Goal: Task Accomplishment & Management: Manage account settings

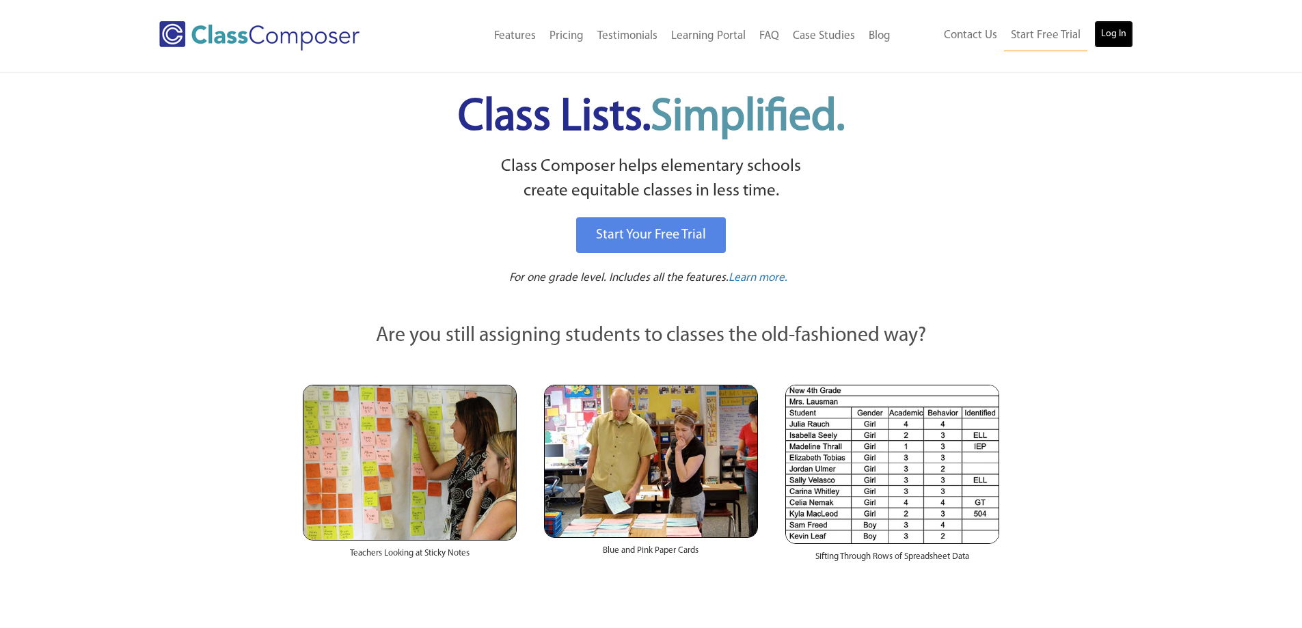
click at [1120, 36] on link "Log In" at bounding box center [1113, 34] width 39 height 27
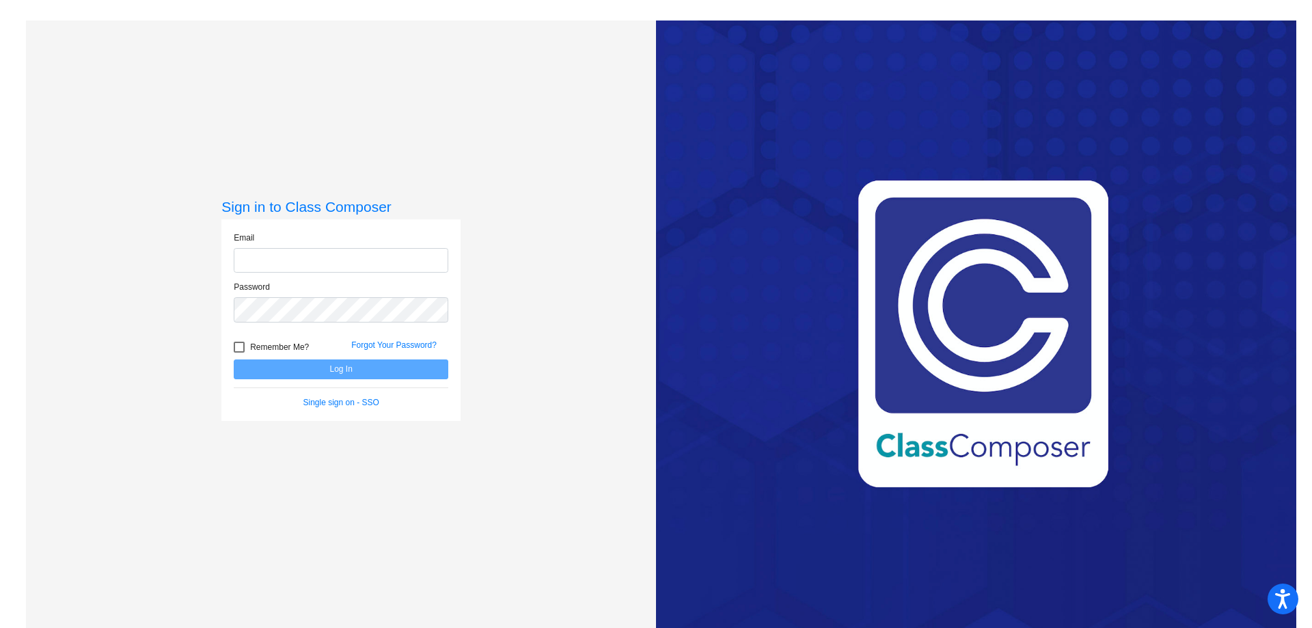
click at [300, 258] on input "email" at bounding box center [341, 260] width 215 height 25
type input "[PERSON_NAME][EMAIL_ADDRESS][PERSON_NAME][DOMAIN_NAME]"
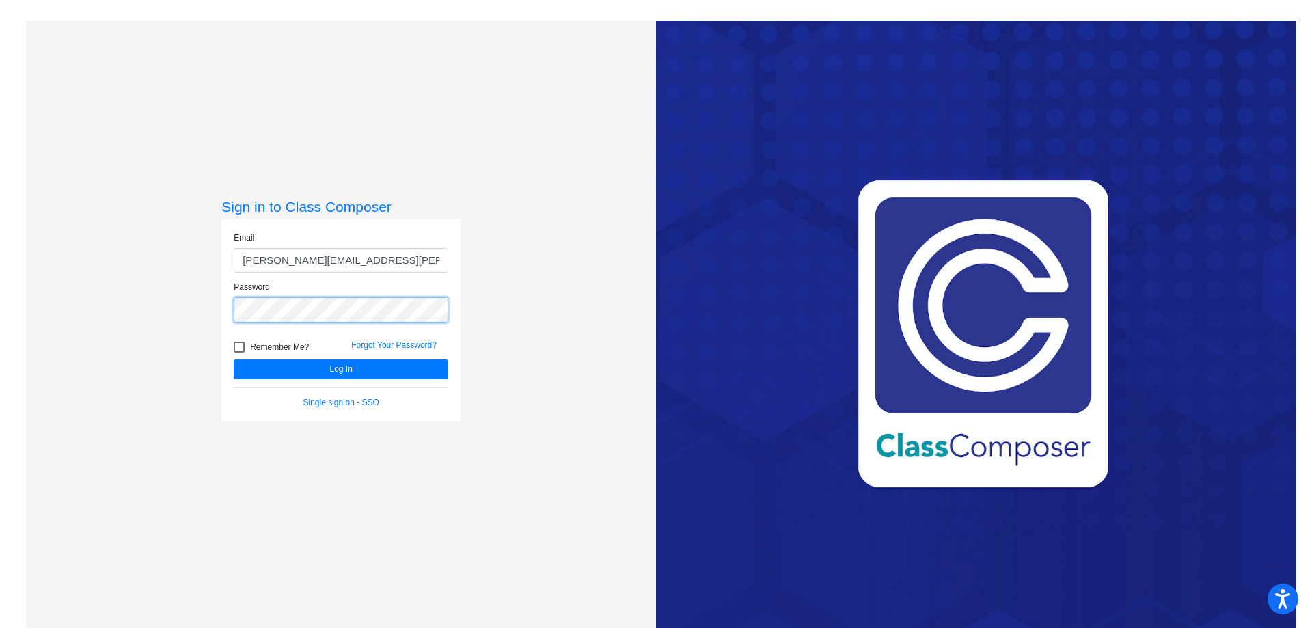
click at [234, 360] on button "Log In" at bounding box center [341, 370] width 215 height 20
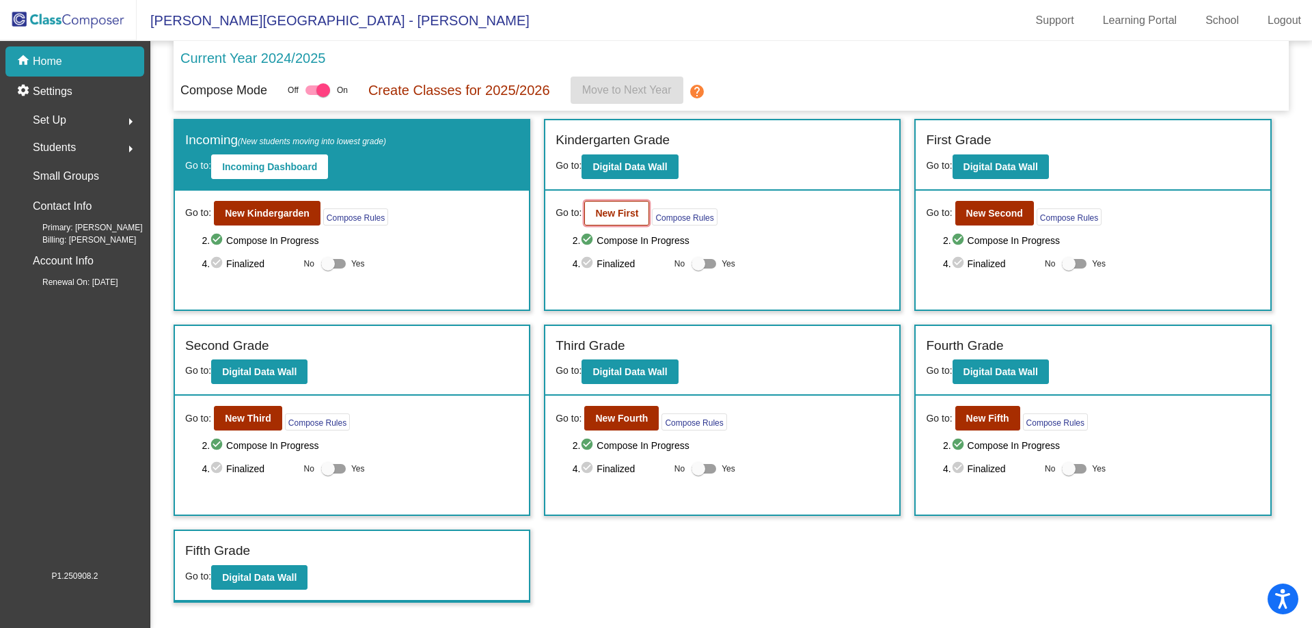
click at [609, 211] on b "New First" at bounding box center [616, 213] width 43 height 11
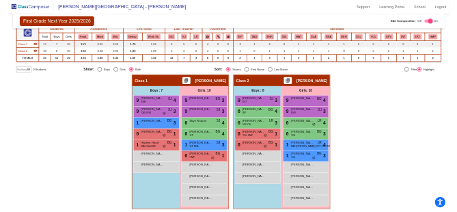
scroll to position [124, 0]
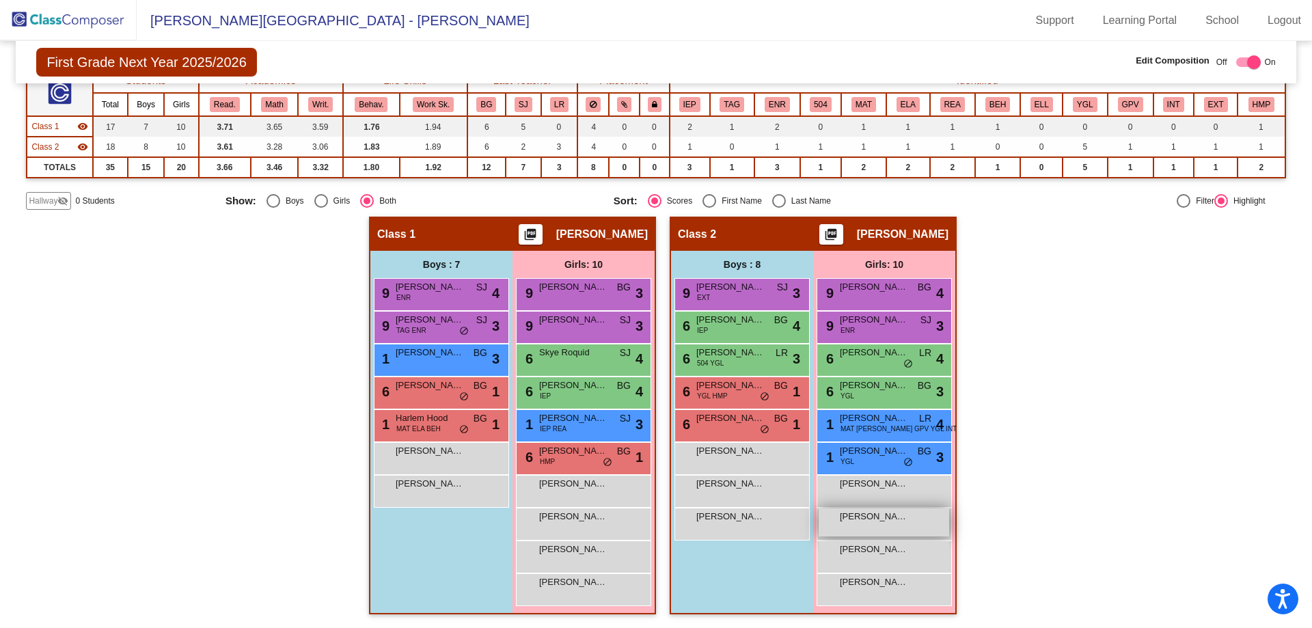
click at [896, 516] on span "[PERSON_NAME]" at bounding box center [874, 517] width 68 height 14
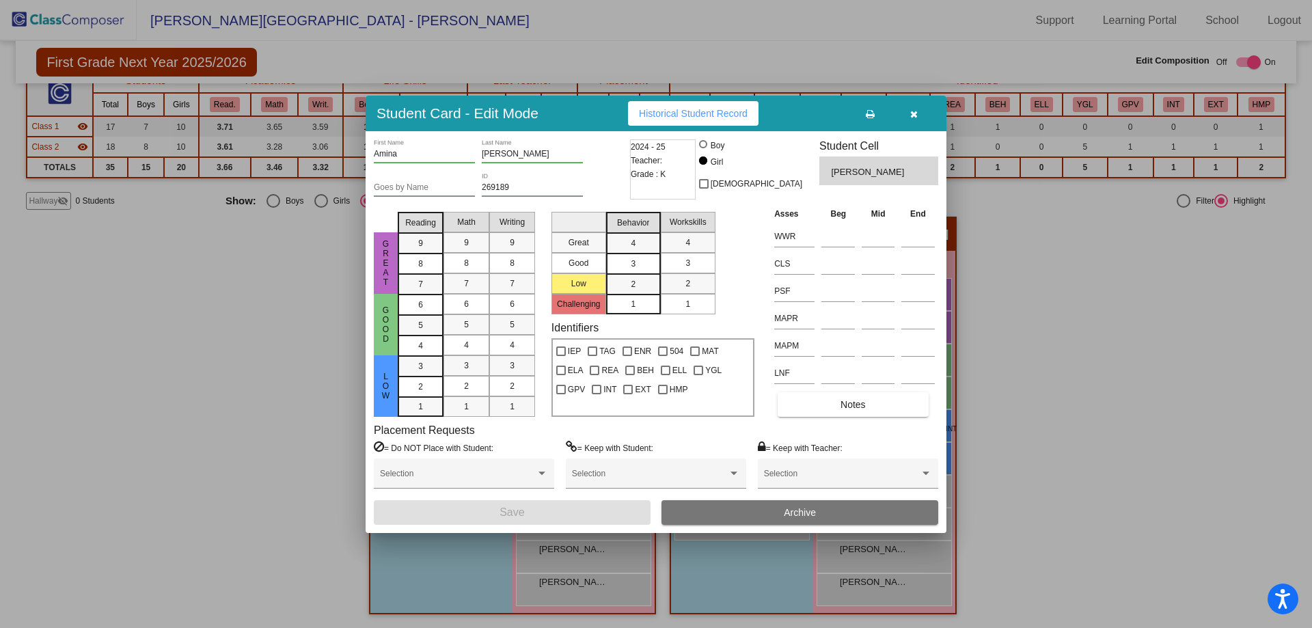
click at [817, 511] on button "Archive" at bounding box center [800, 512] width 277 height 25
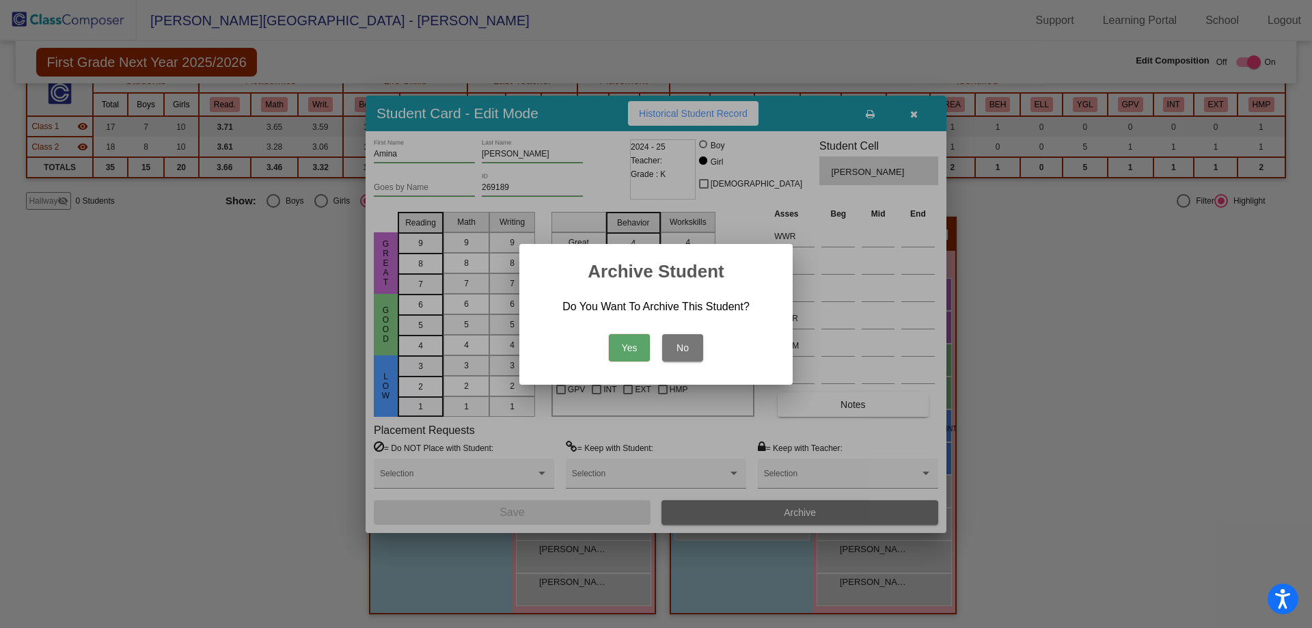
click at [631, 352] on button "Yes" at bounding box center [629, 347] width 41 height 27
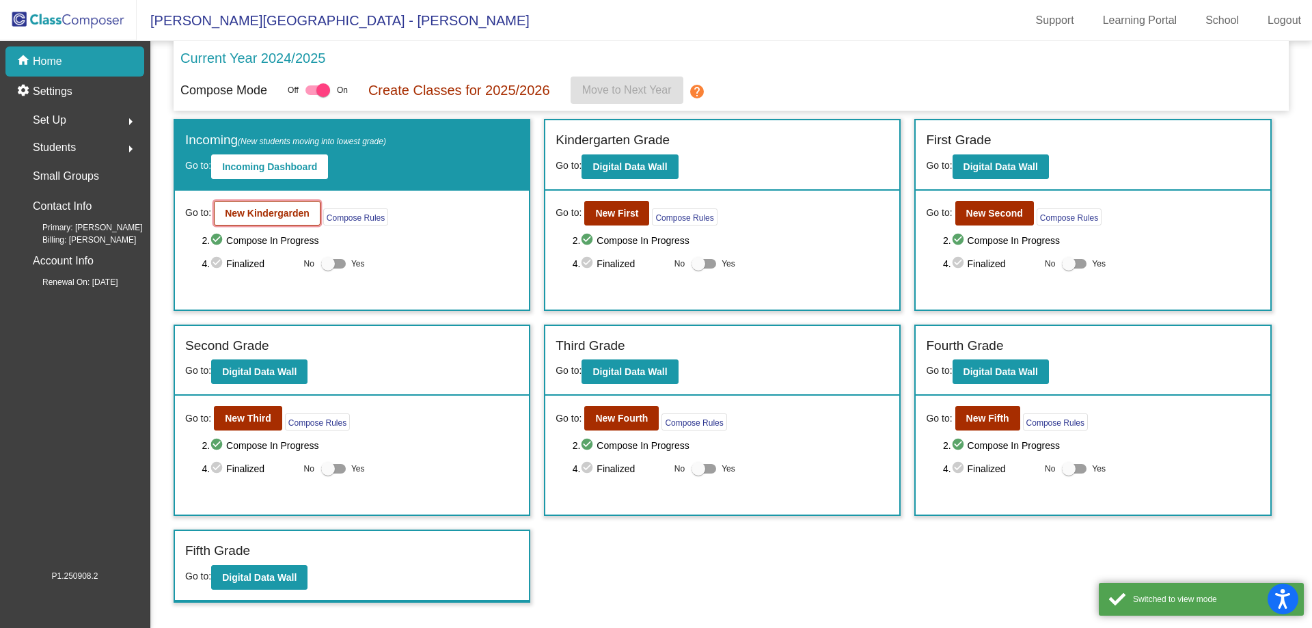
click at [261, 209] on b "New Kindergarden" at bounding box center [267, 213] width 85 height 11
click at [978, 206] on button "New Second" at bounding box center [994, 213] width 79 height 25
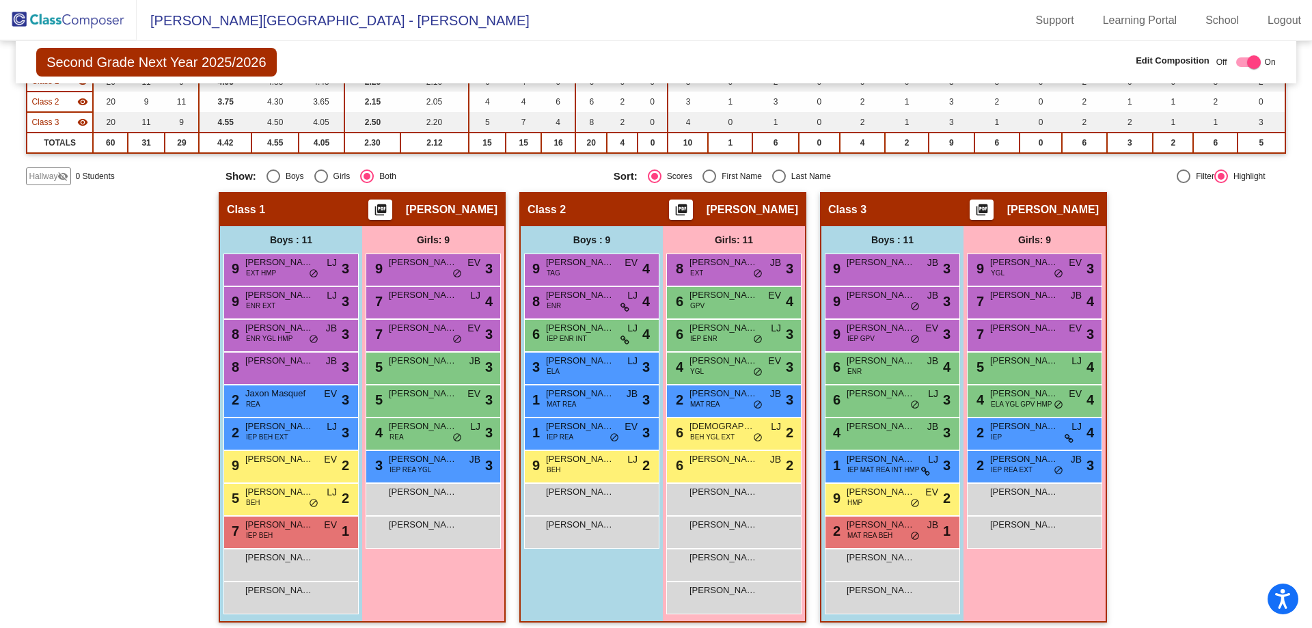
scroll to position [178, 0]
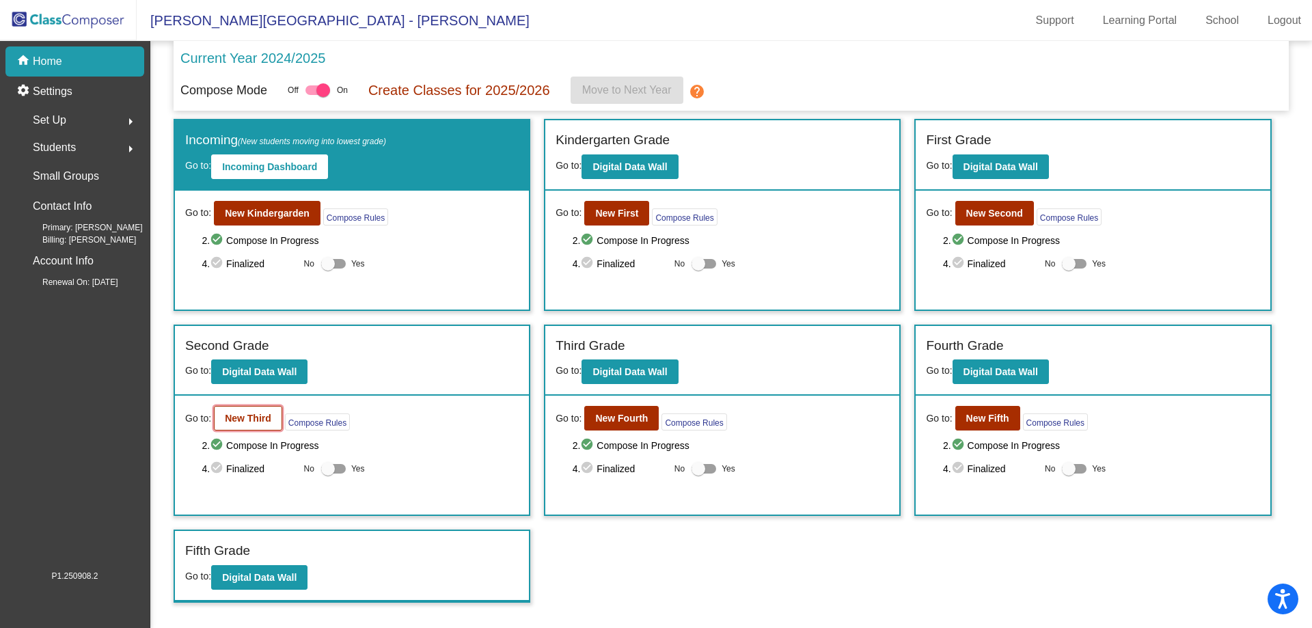
click at [237, 417] on b "New Third" at bounding box center [248, 418] width 46 height 11
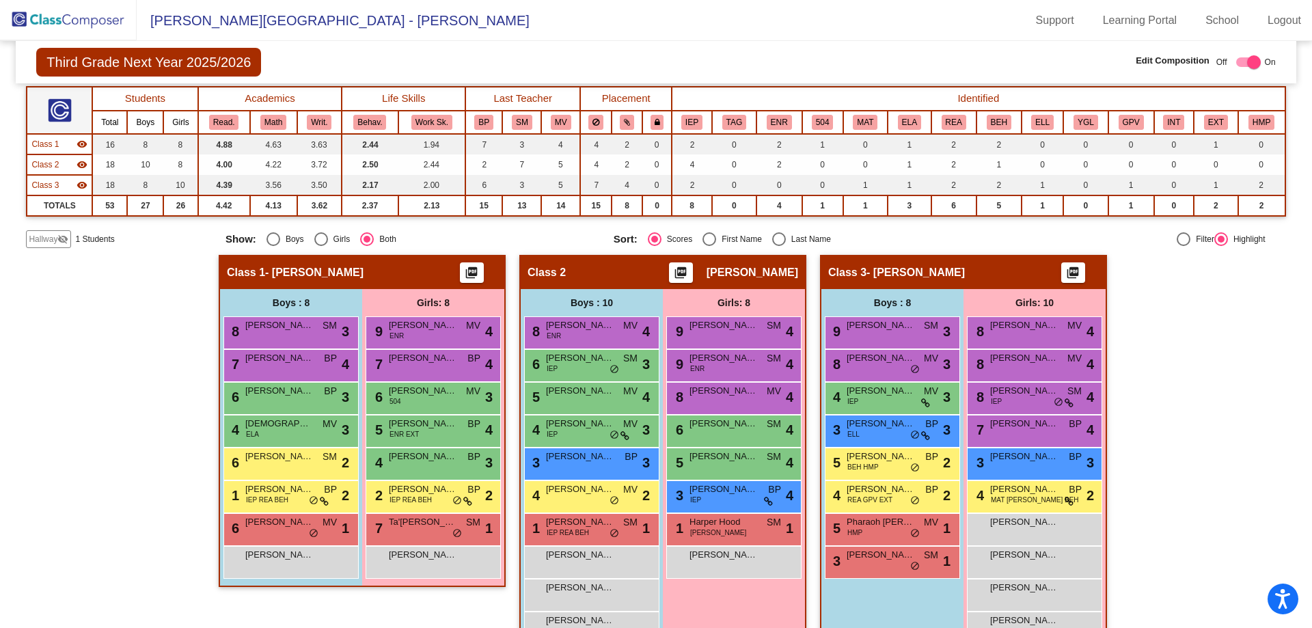
scroll to position [144, 0]
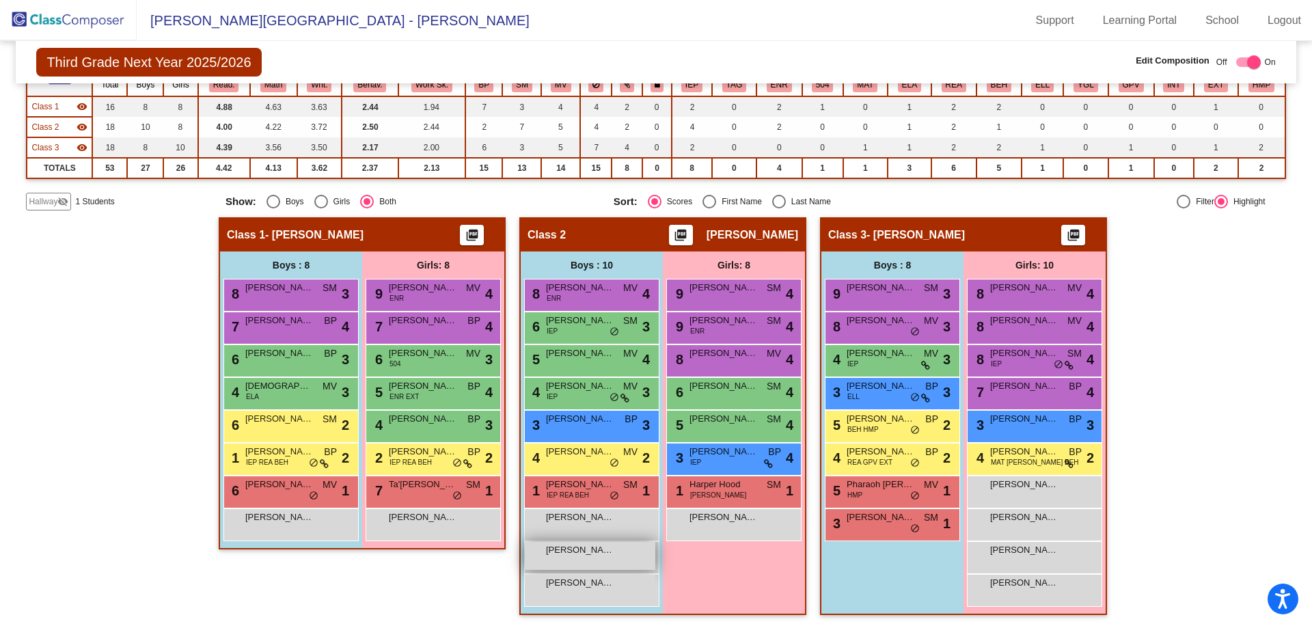
click at [559, 562] on div "[PERSON_NAME] lock do_not_disturb_alt" at bounding box center [590, 556] width 131 height 28
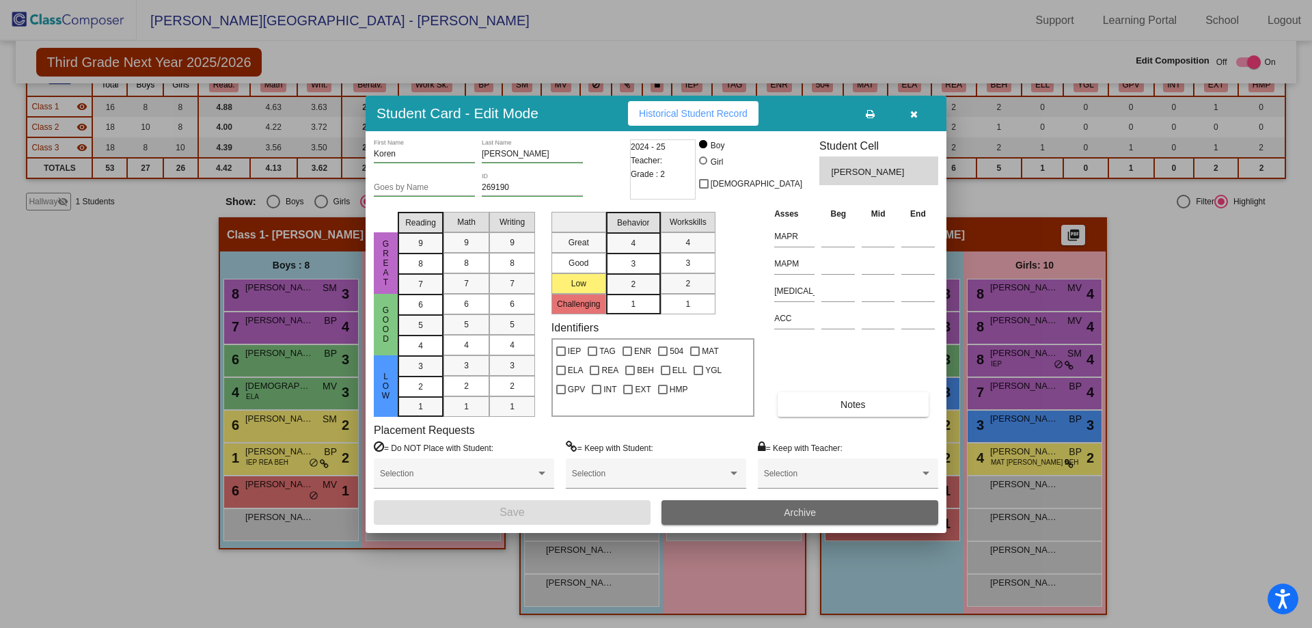
click at [818, 509] on button "Archive" at bounding box center [800, 512] width 277 height 25
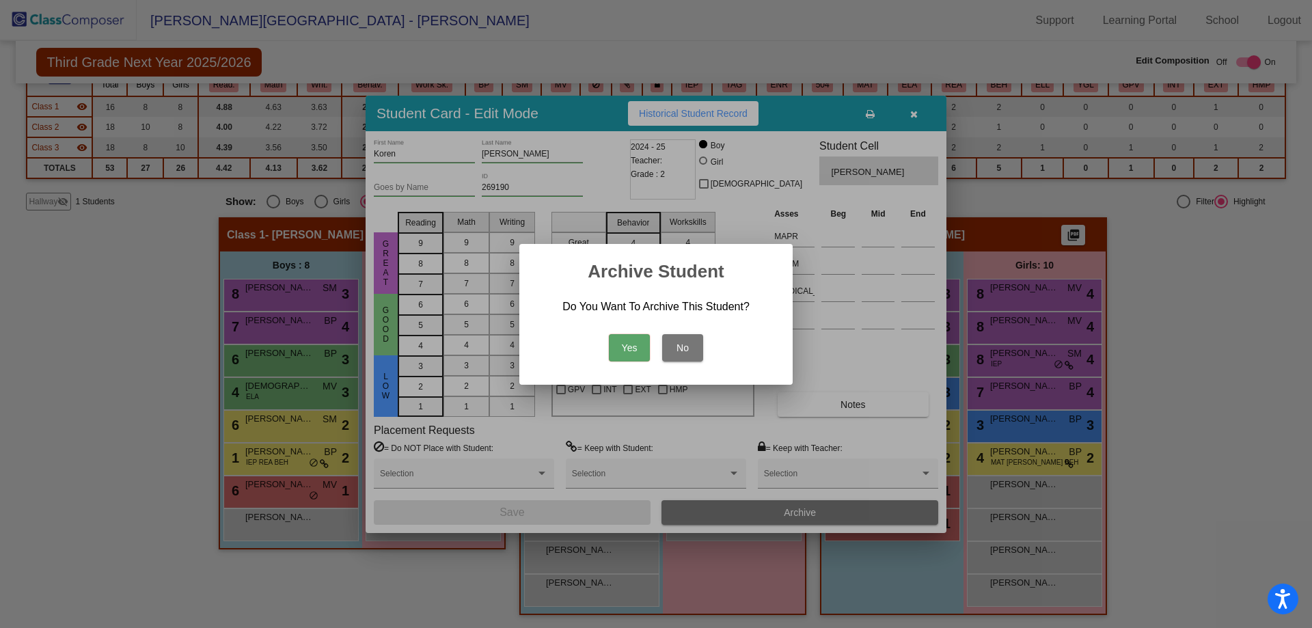
click at [623, 341] on button "Yes" at bounding box center [629, 347] width 41 height 27
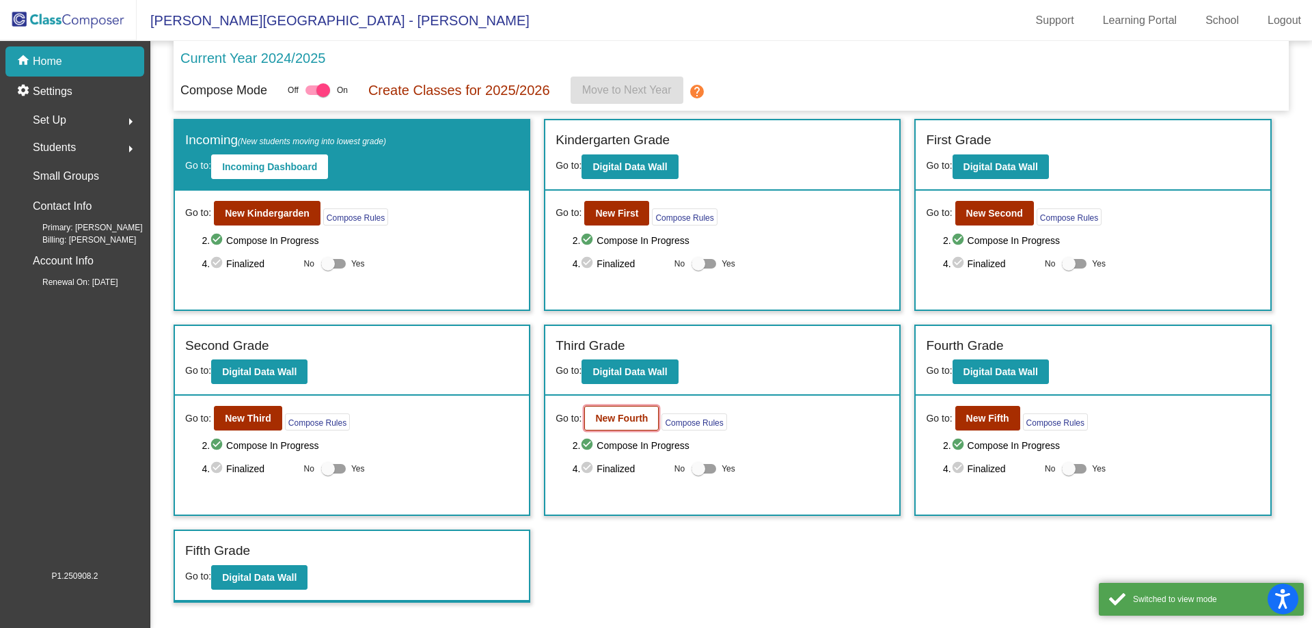
click at [622, 417] on b "New Fourth" at bounding box center [621, 418] width 53 height 11
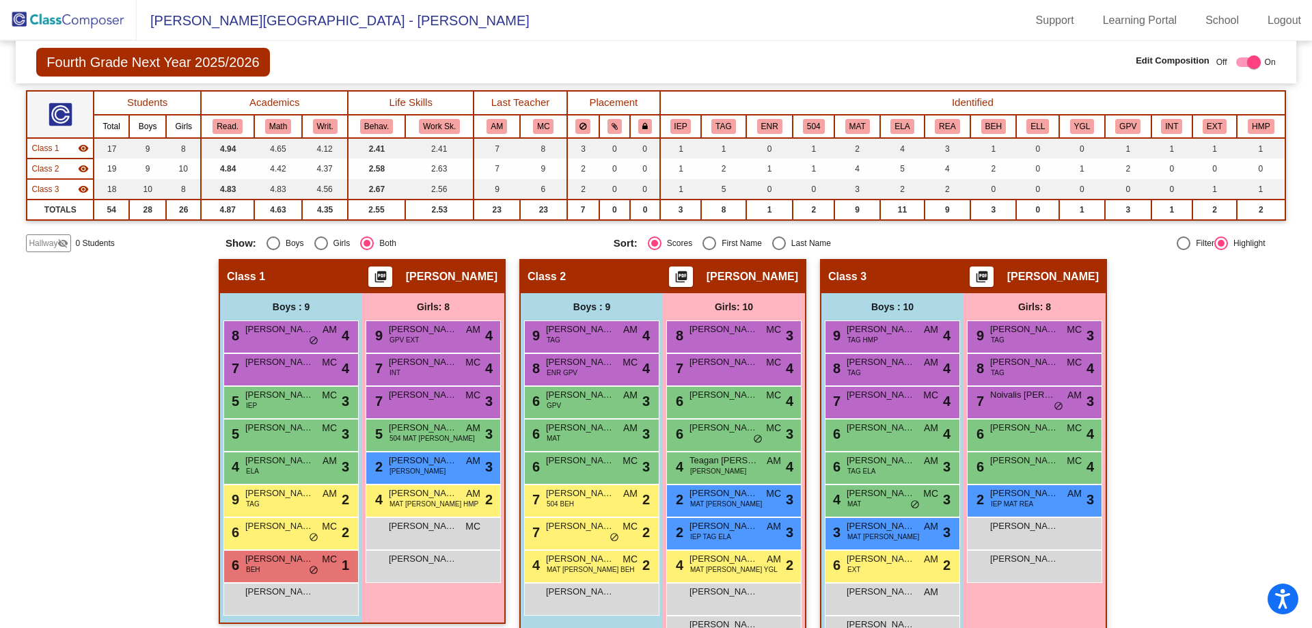
scroll to position [145, 0]
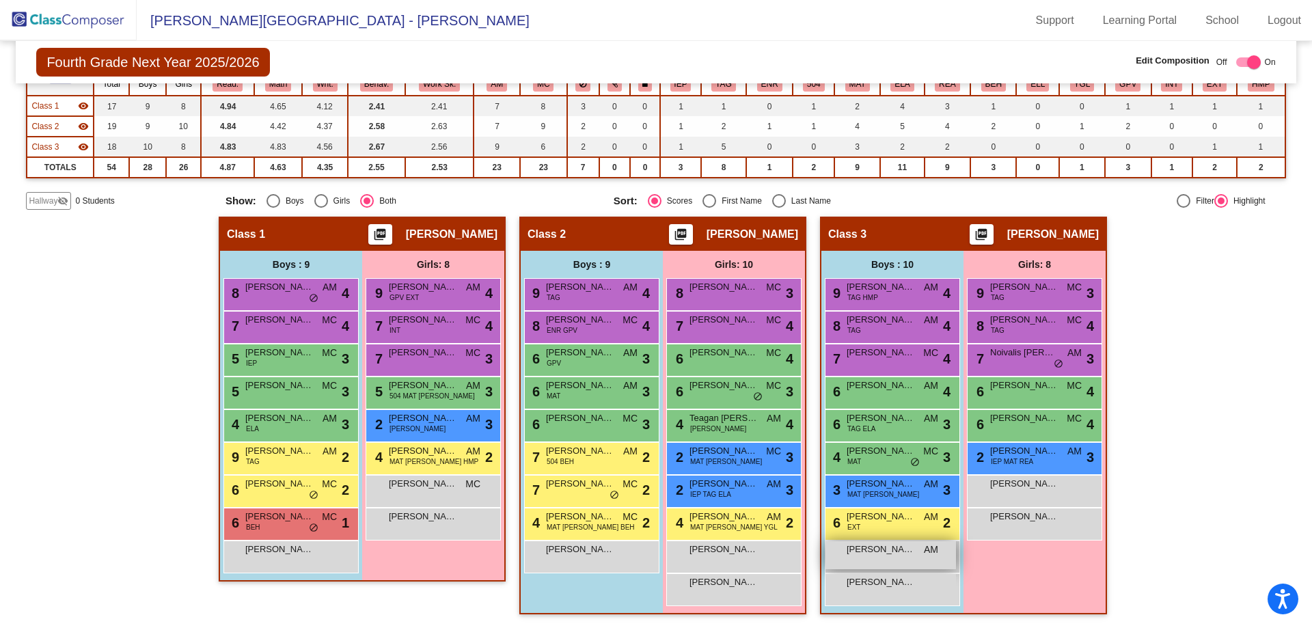
click at [871, 560] on div "[PERSON_NAME] AM lock do_not_disturb_alt" at bounding box center [891, 555] width 131 height 28
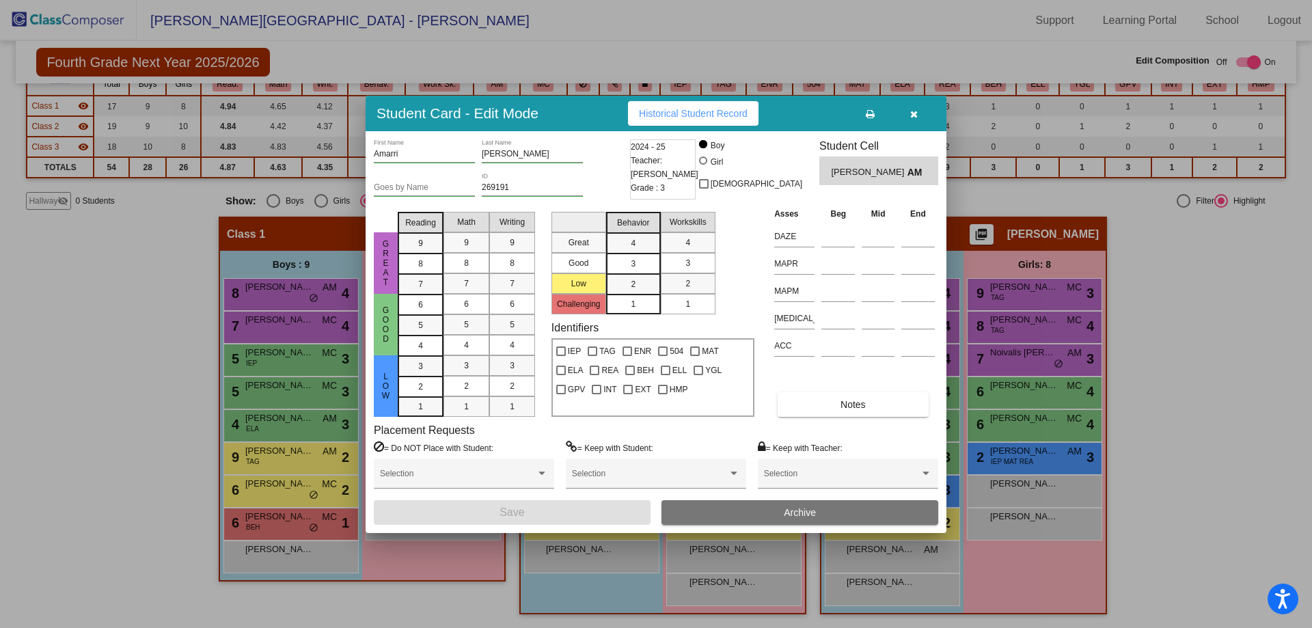
click at [770, 512] on button "Archive" at bounding box center [800, 512] width 277 height 25
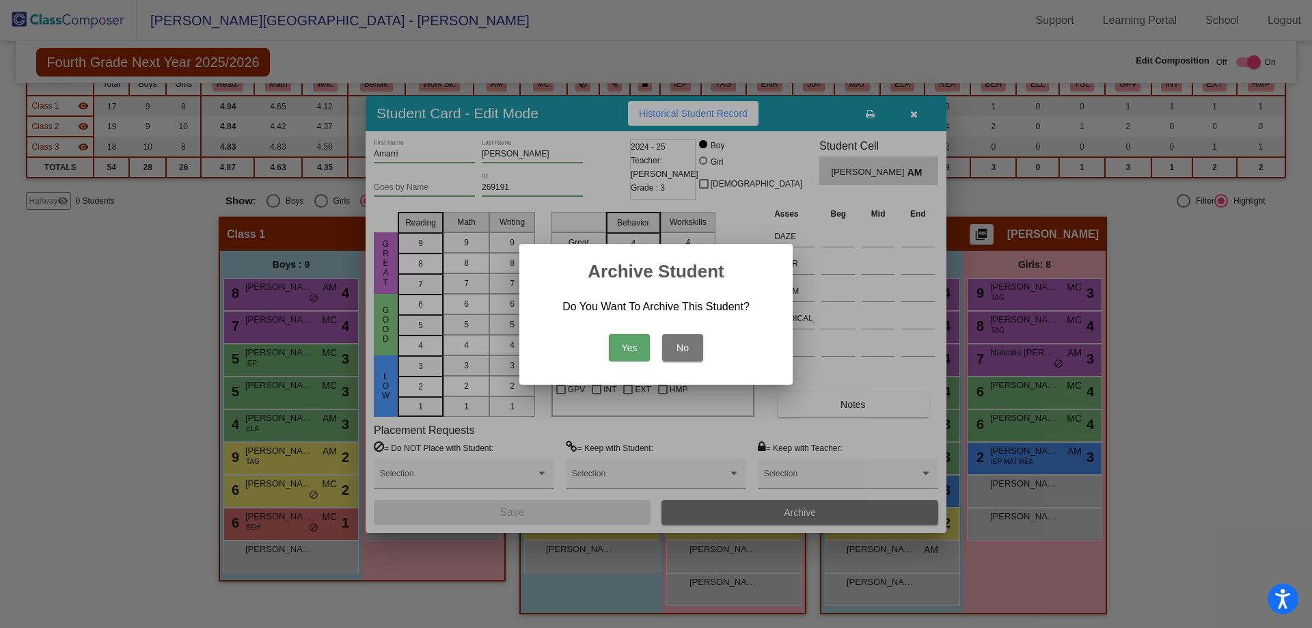
click at [637, 345] on button "Yes" at bounding box center [629, 347] width 41 height 27
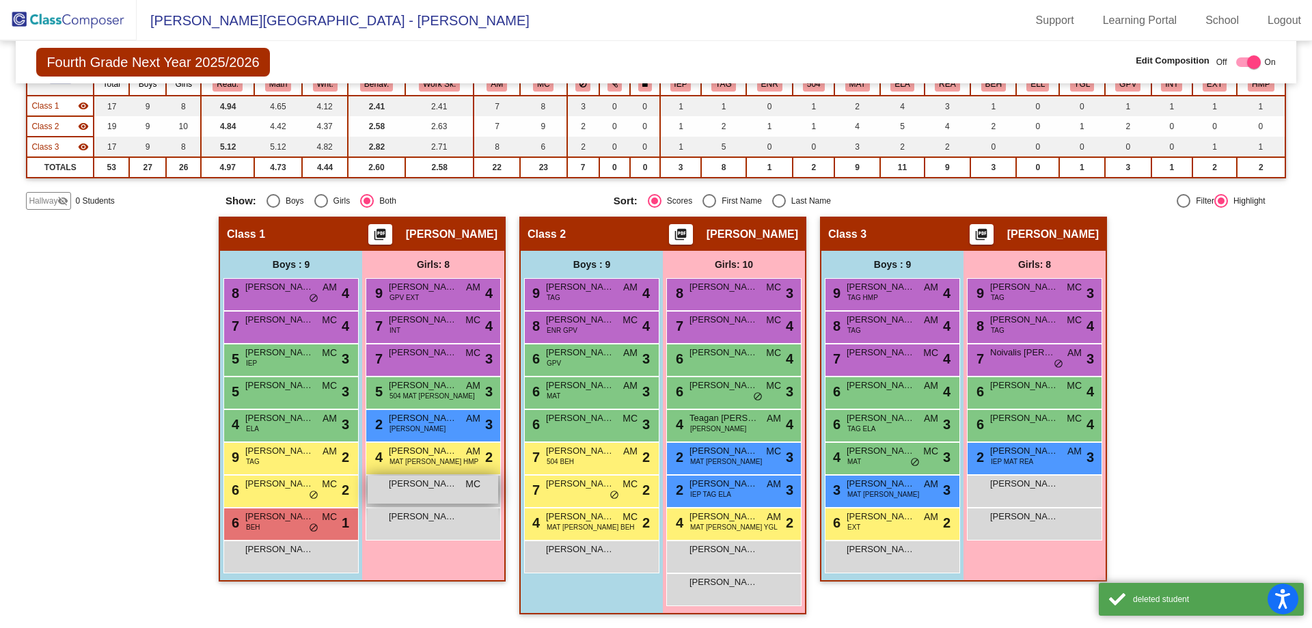
click at [419, 485] on span "[PERSON_NAME]" at bounding box center [423, 484] width 68 height 14
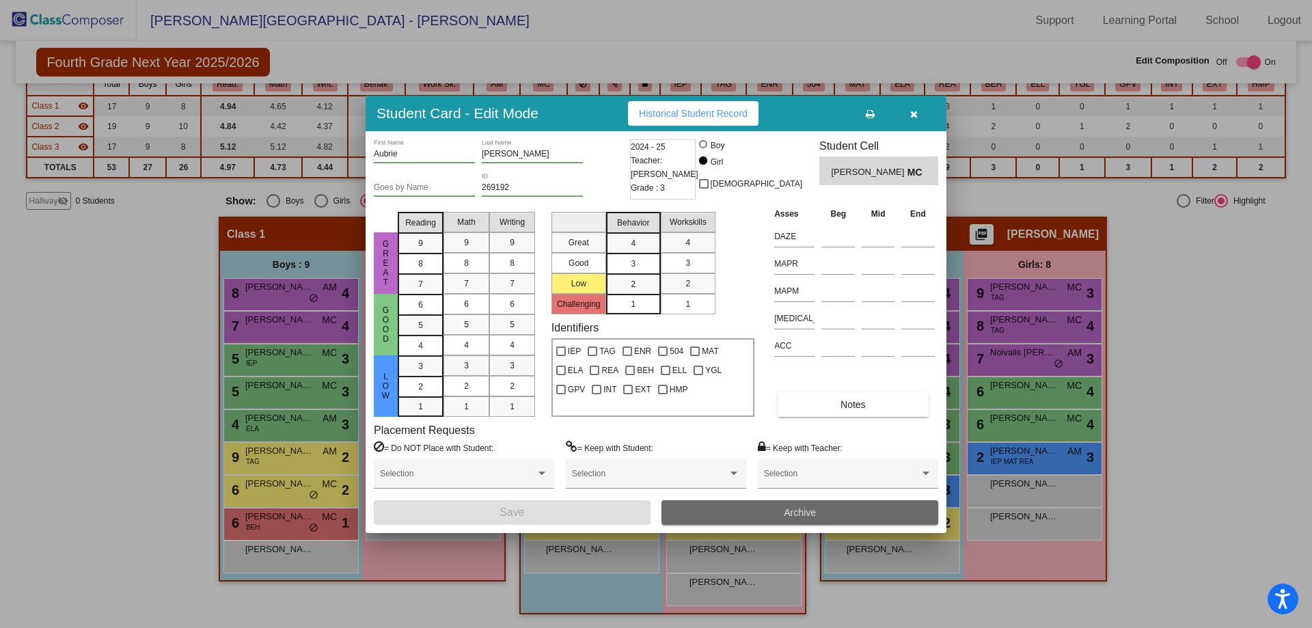
click at [825, 511] on button "Archive" at bounding box center [800, 512] width 277 height 25
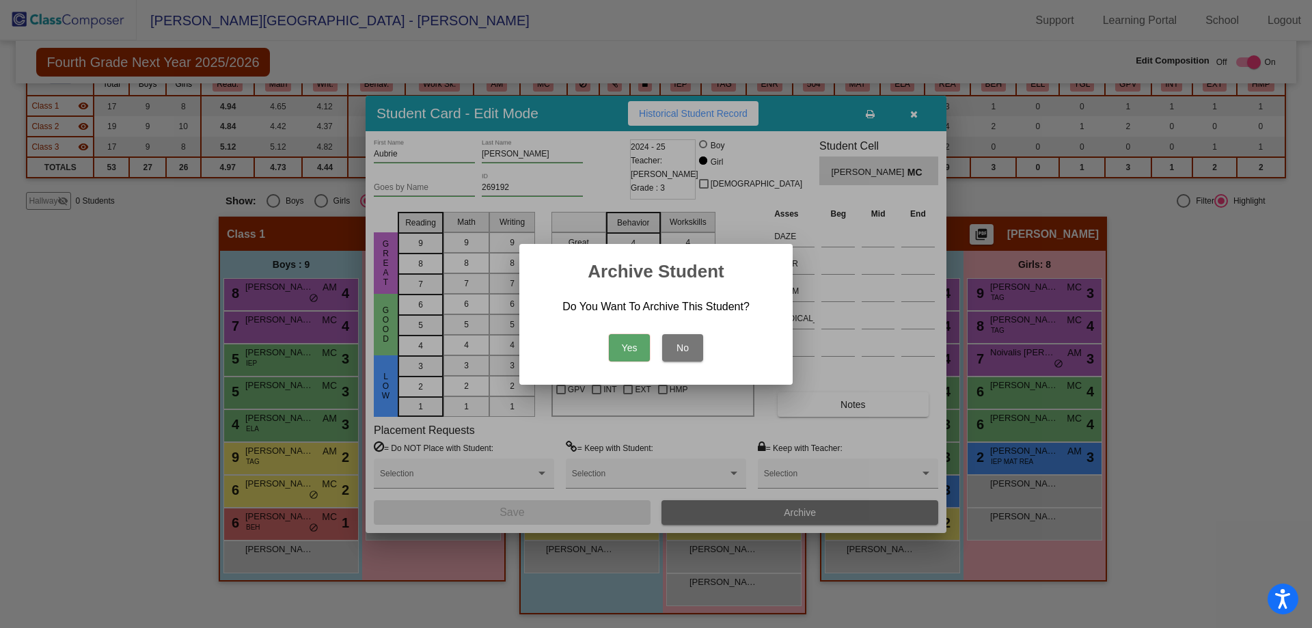
click at [623, 342] on button "Yes" at bounding box center [629, 347] width 41 height 27
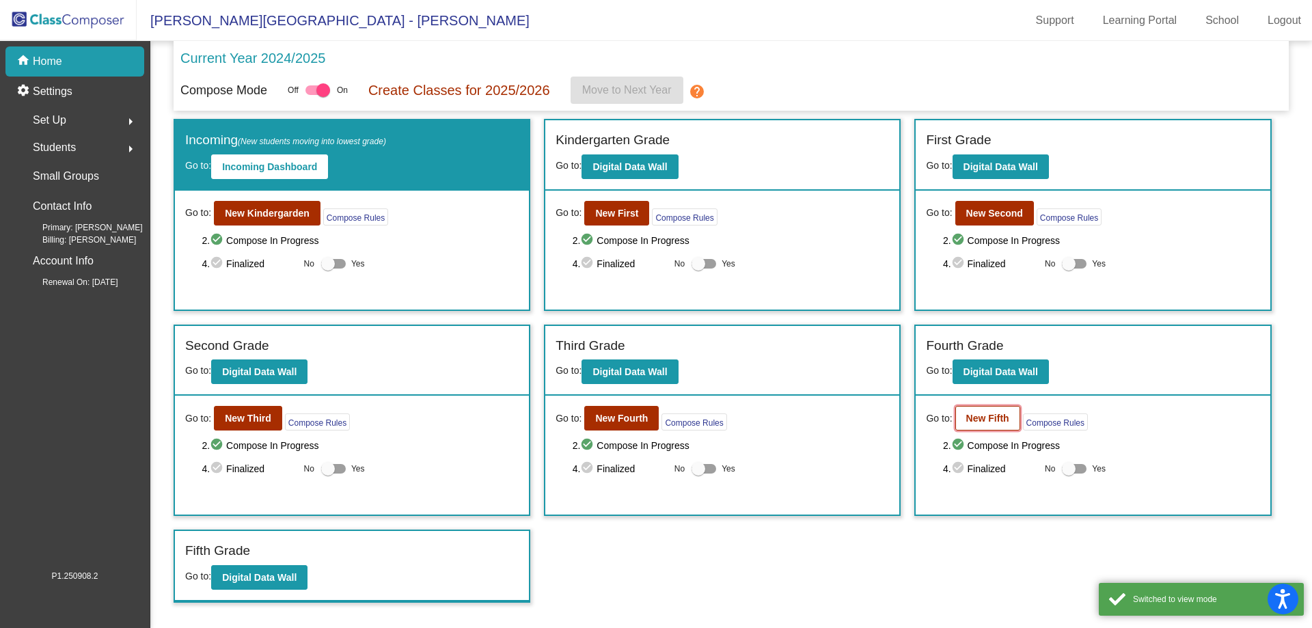
click at [996, 423] on b "New Fifth" at bounding box center [987, 418] width 43 height 11
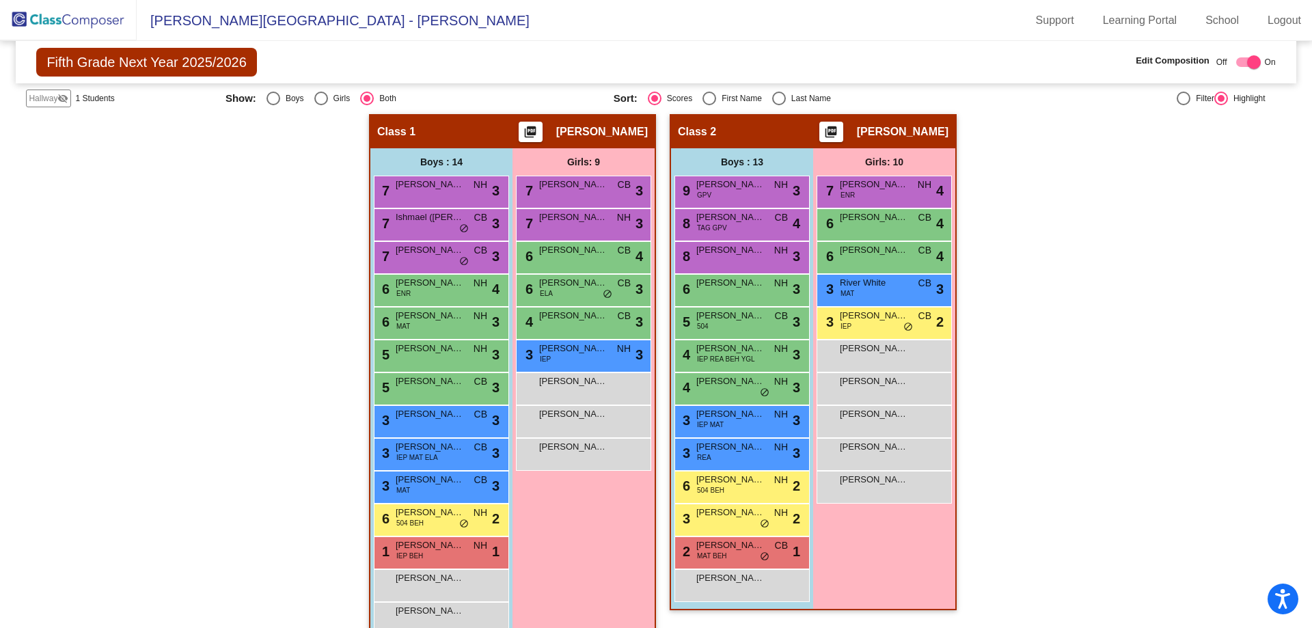
scroll to position [256, 0]
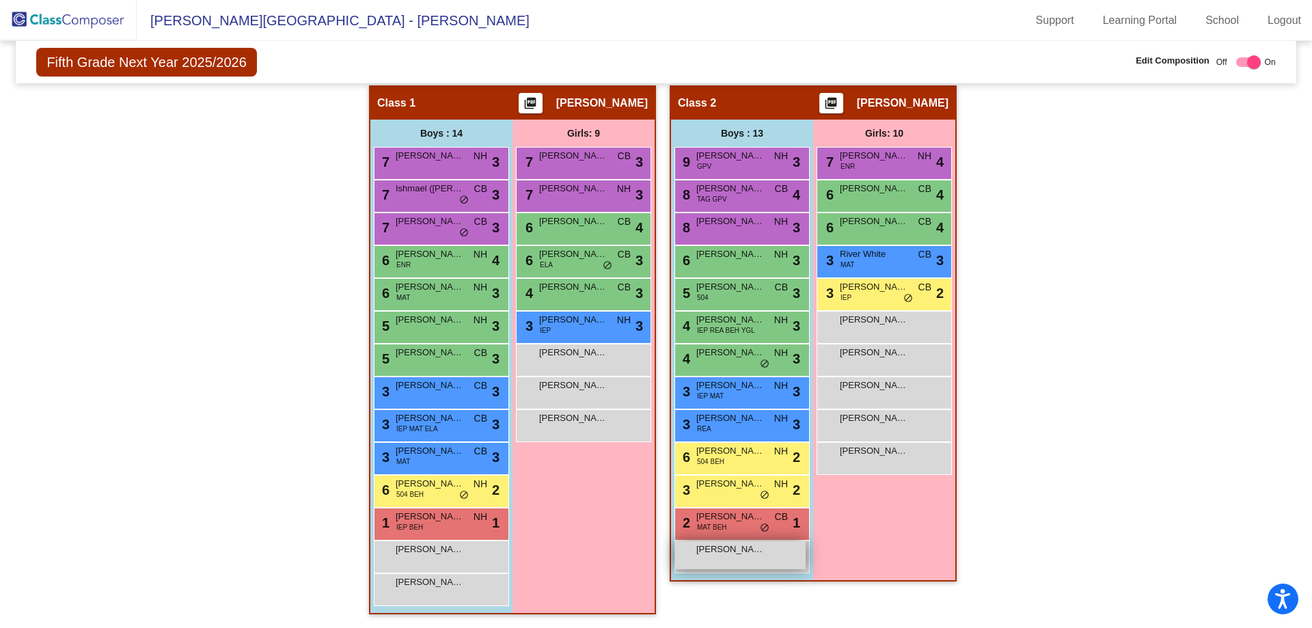
click at [729, 555] on span "[PERSON_NAME]" at bounding box center [730, 550] width 68 height 14
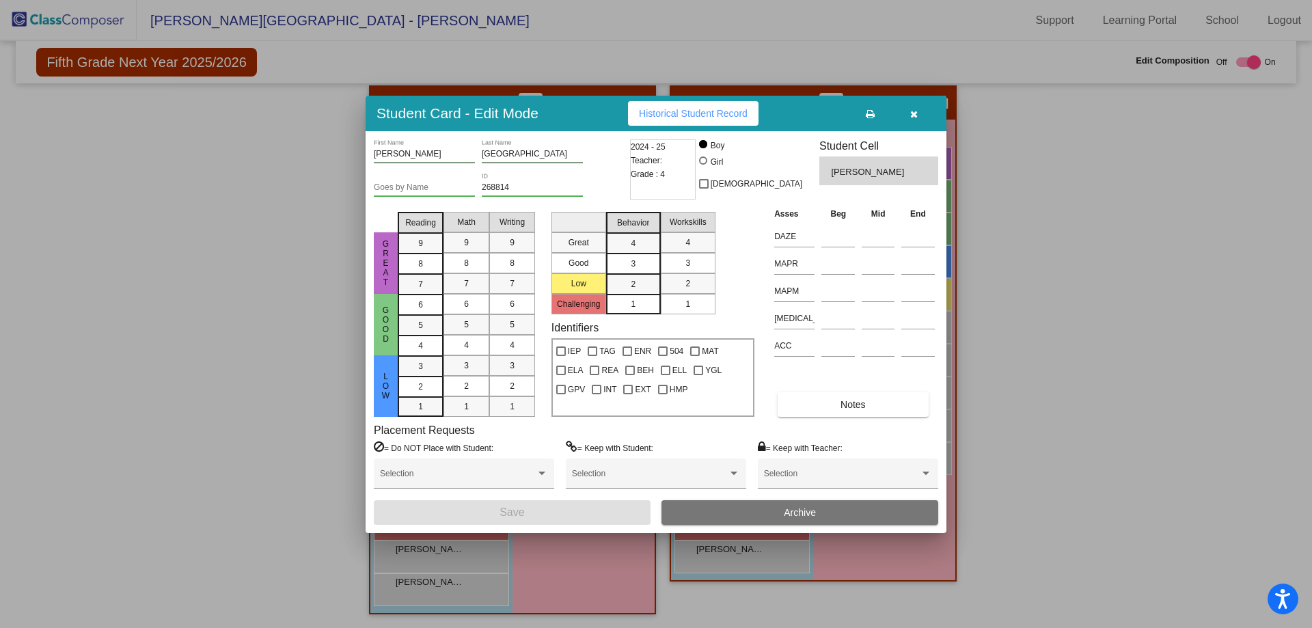
click at [911, 110] on icon "button" at bounding box center [914, 114] width 8 height 10
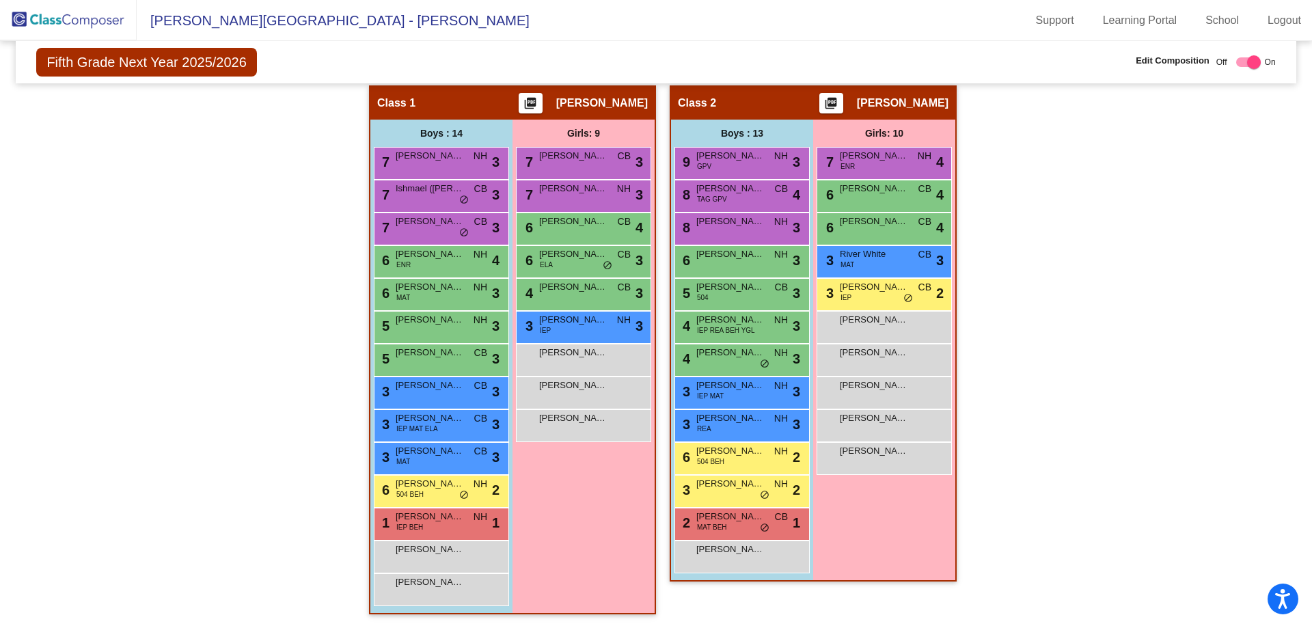
scroll to position [0, 0]
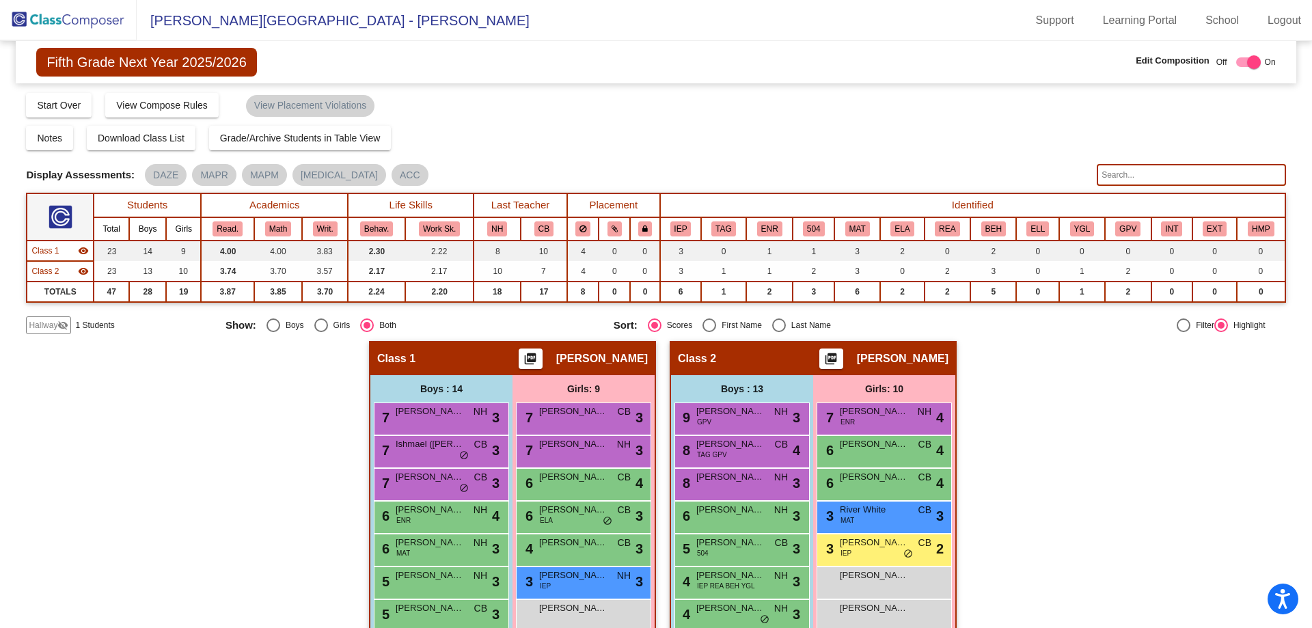
click at [38, 322] on span "Hallway" at bounding box center [43, 325] width 29 height 12
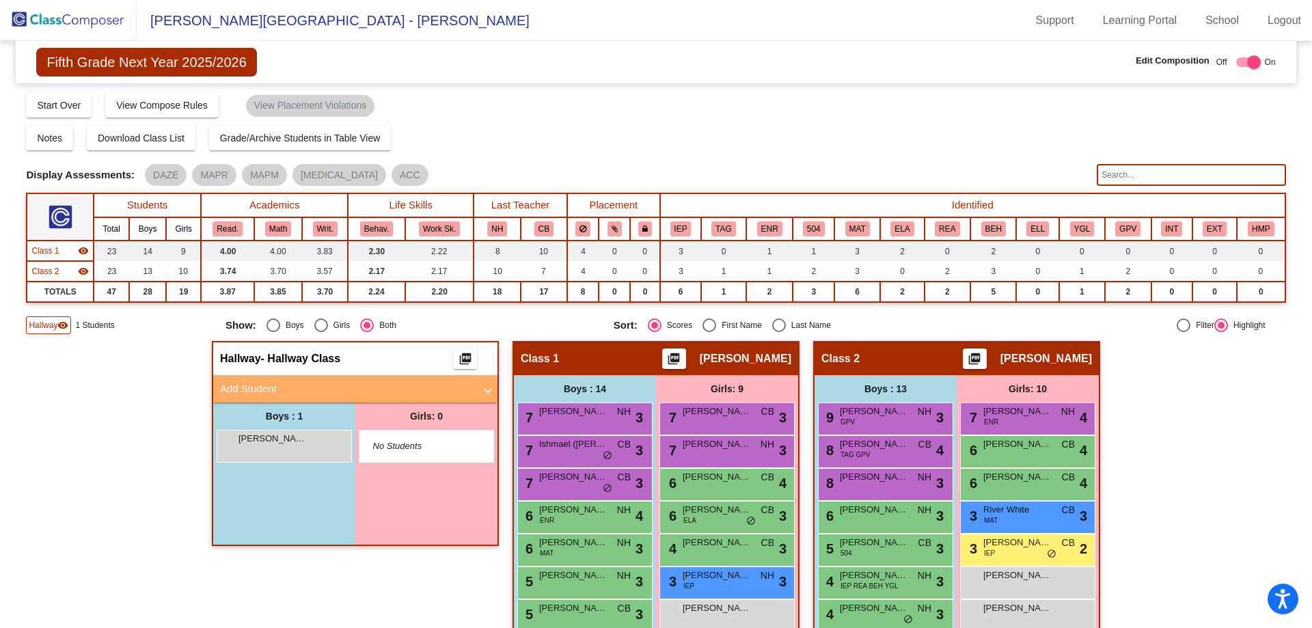
click at [256, 386] on mat-panel-title "Add Student" at bounding box center [347, 389] width 254 height 16
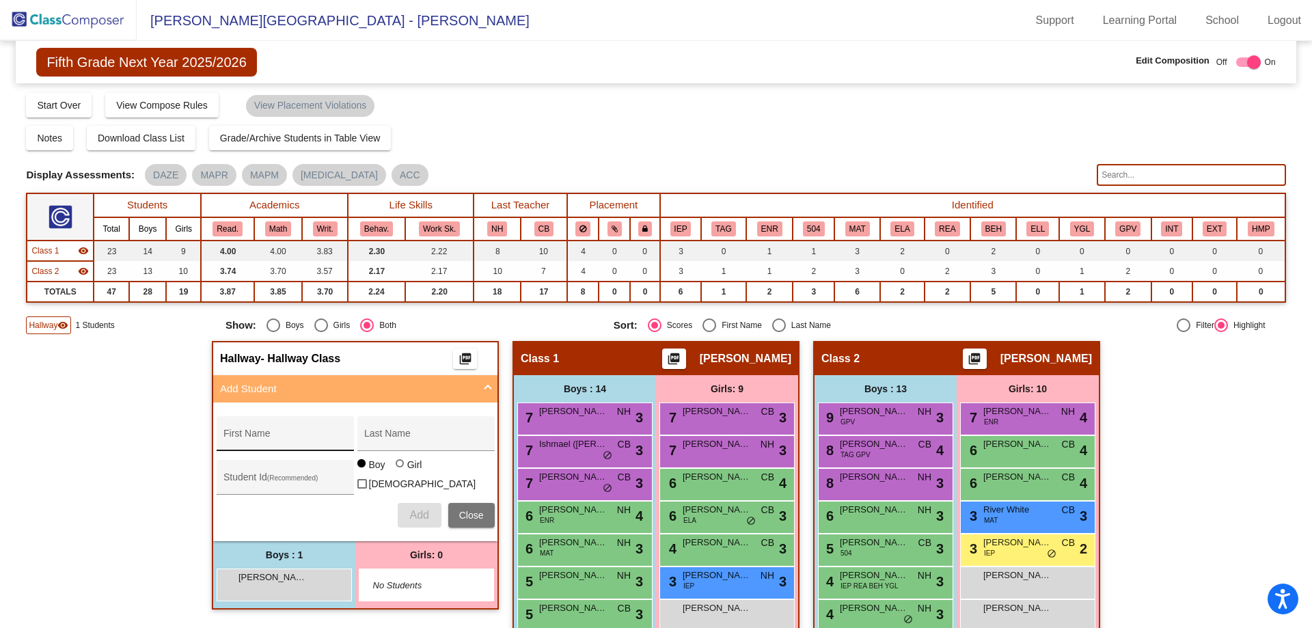
click at [262, 429] on div "First Name" at bounding box center [284, 438] width 123 height 28
type input "[PERSON_NAME]"
type input "274298"
click at [416, 515] on span "Add" at bounding box center [418, 515] width 19 height 12
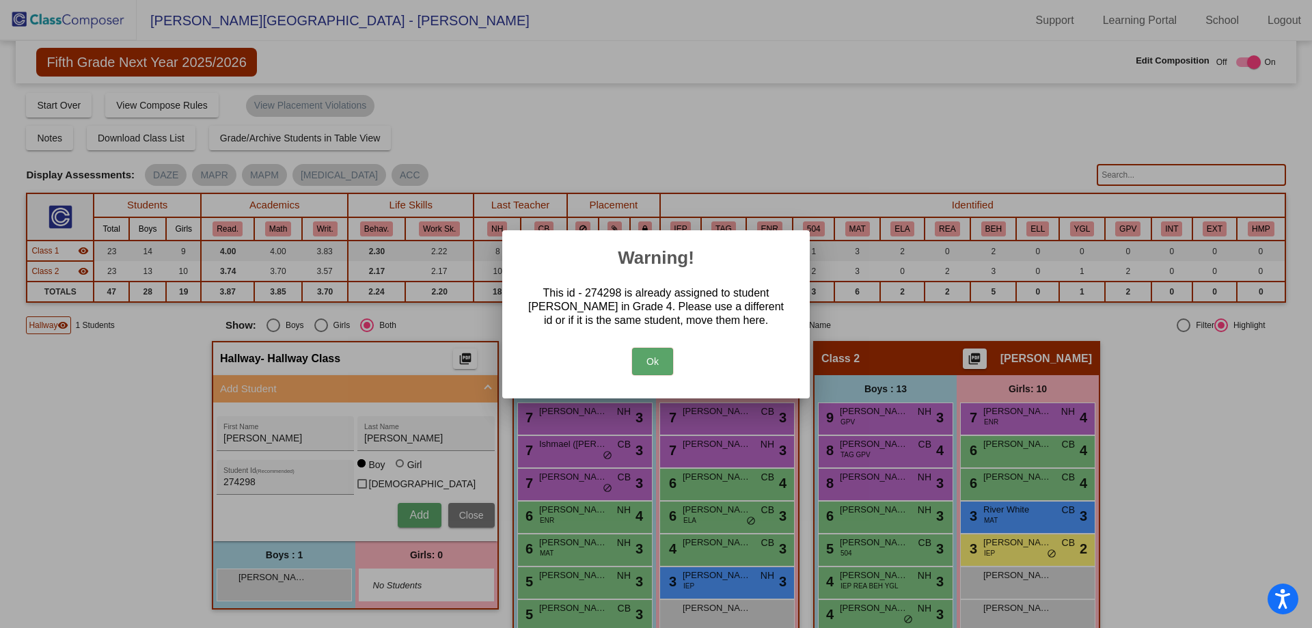
click at [662, 366] on button "Ok" at bounding box center [652, 361] width 41 height 27
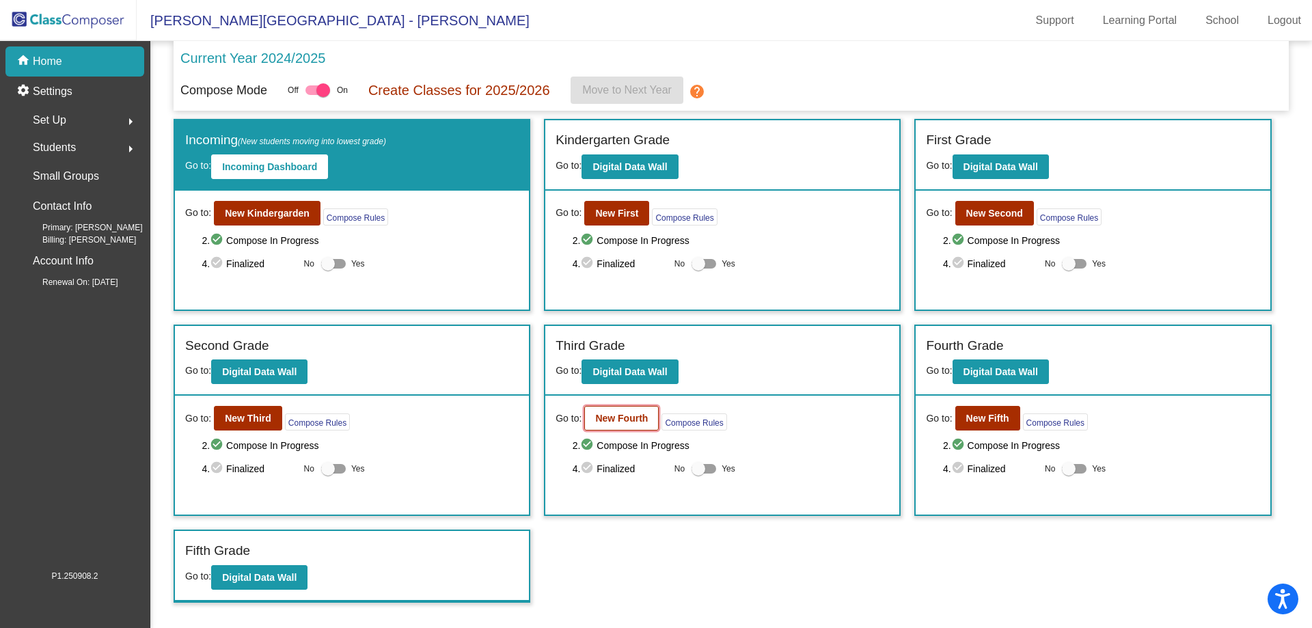
click at [607, 413] on b "New Fourth" at bounding box center [621, 418] width 53 height 11
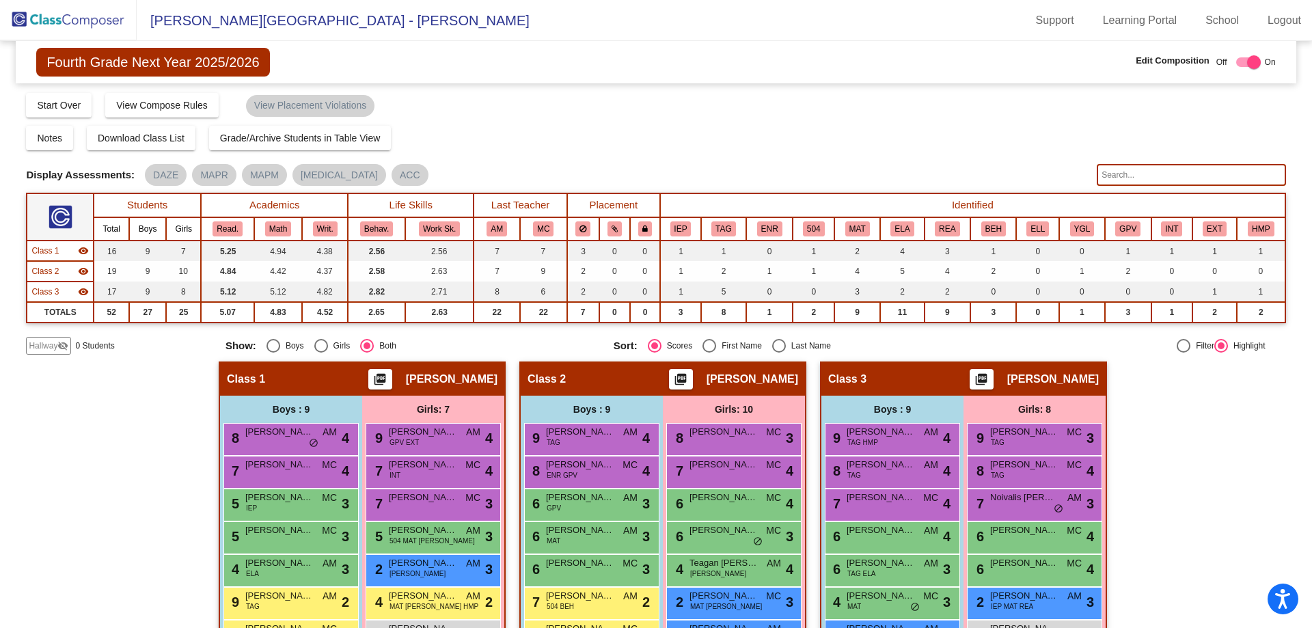
click at [76, 10] on img at bounding box center [68, 20] width 137 height 40
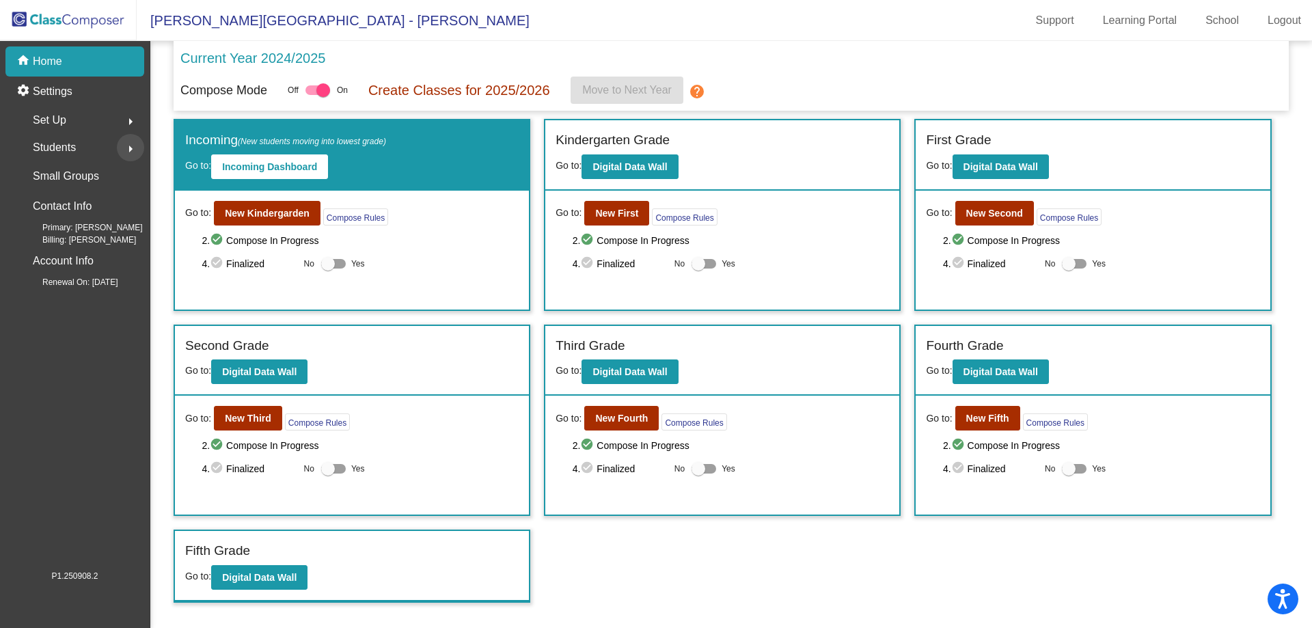
click at [127, 144] on mat-icon "arrow_right" at bounding box center [130, 149] width 16 height 16
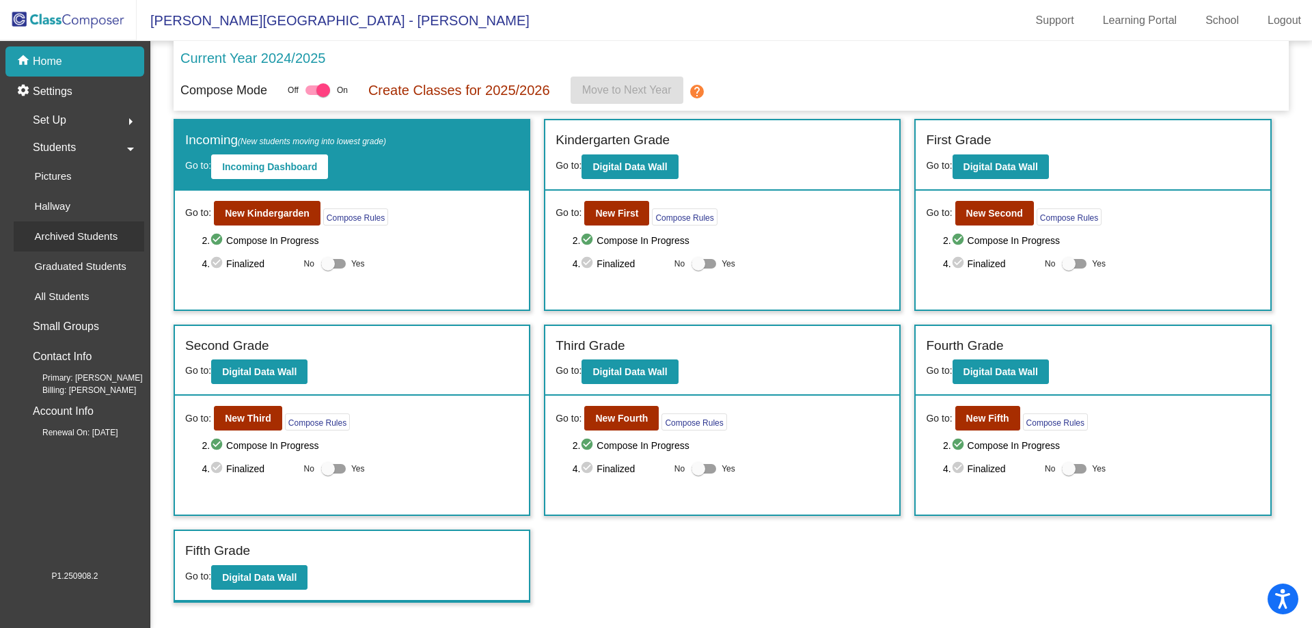
click at [86, 230] on p "Archived Students" at bounding box center [75, 236] width 83 height 16
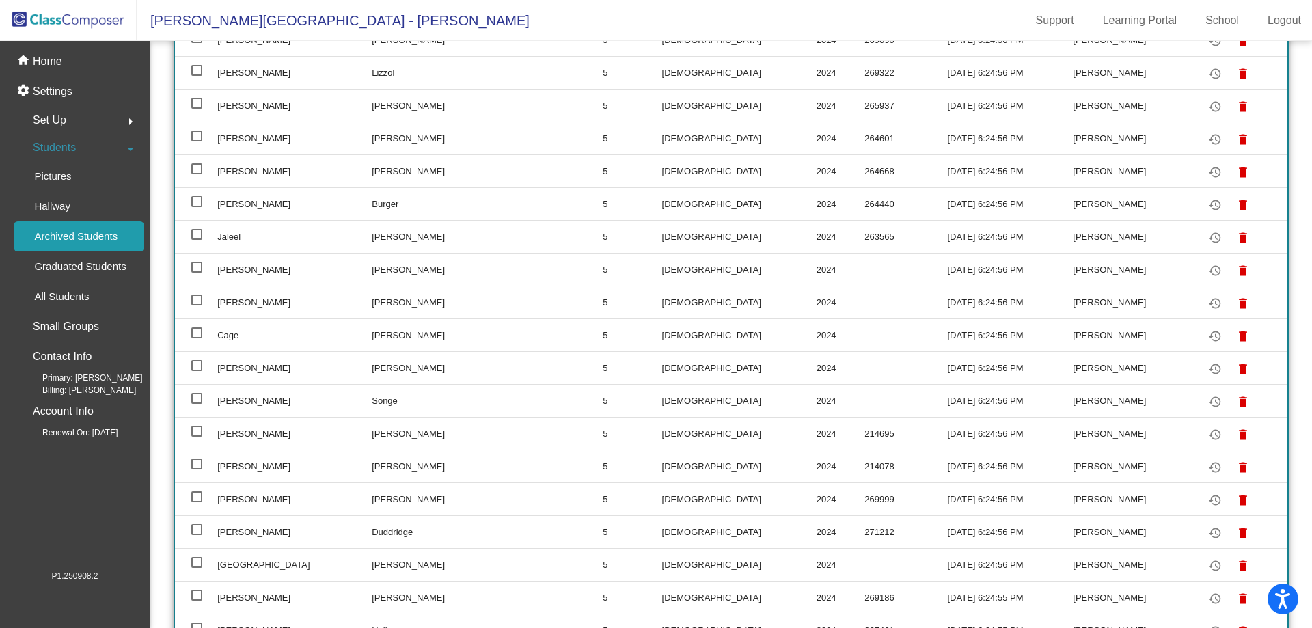
scroll to position [2568, 0]
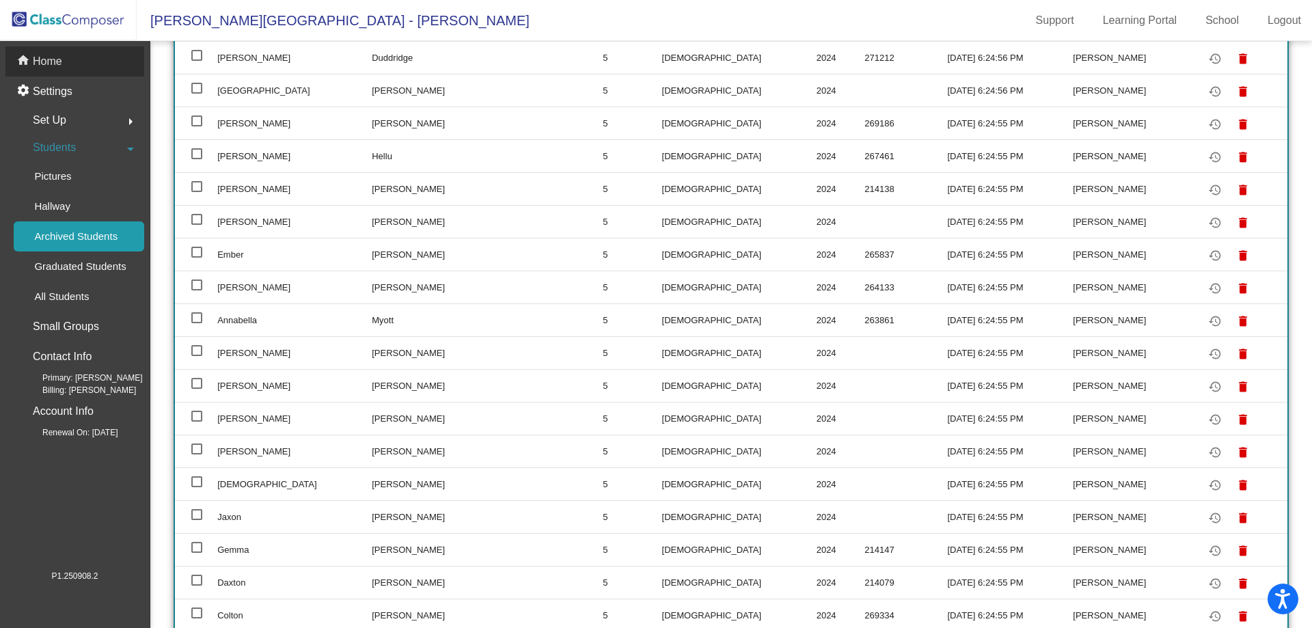
click at [58, 62] on p "Home" at bounding box center [47, 61] width 29 height 16
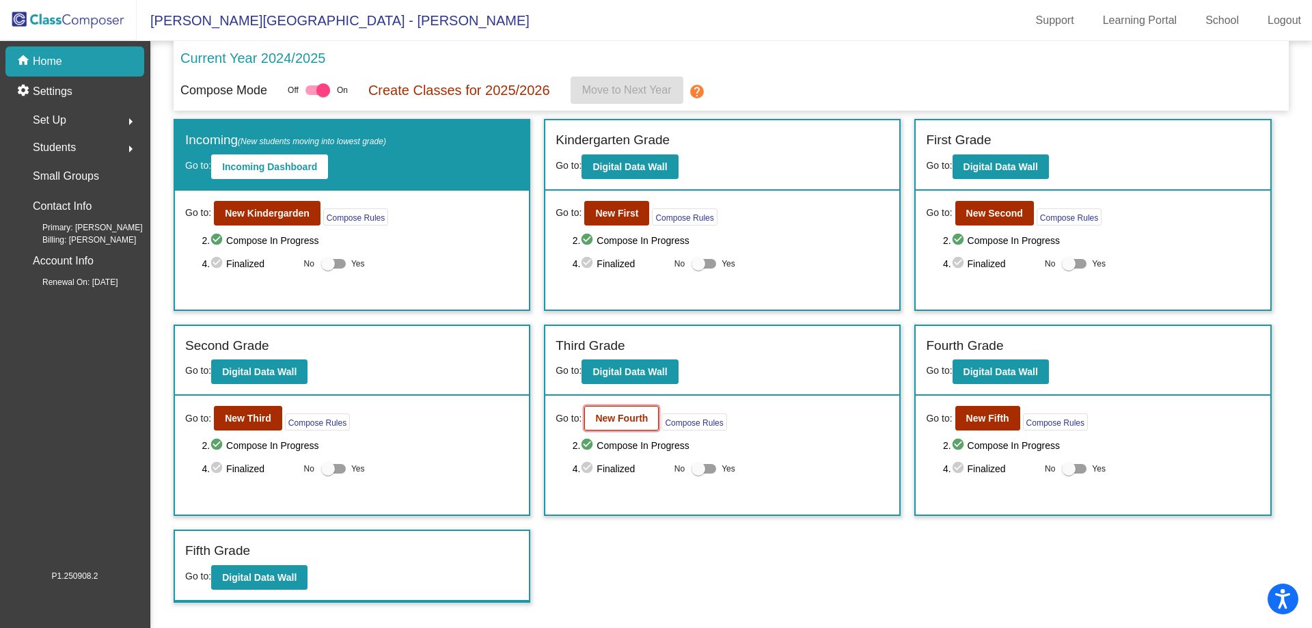
click at [619, 414] on b "New Fourth" at bounding box center [621, 418] width 53 height 11
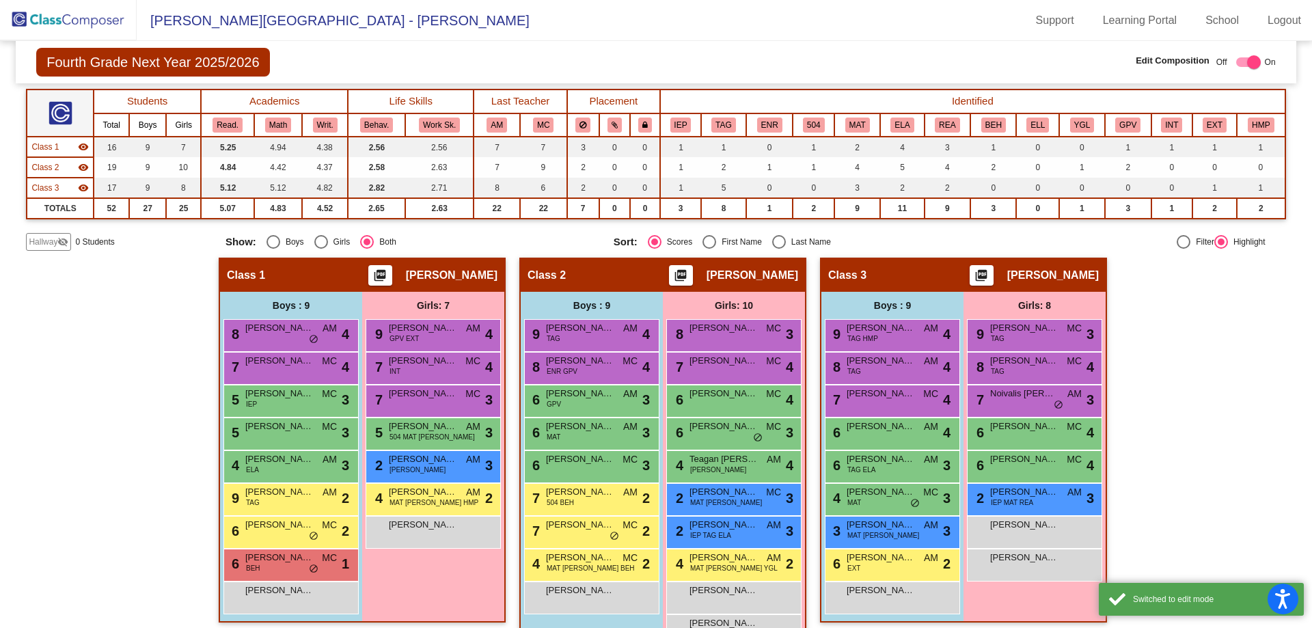
scroll to position [145, 0]
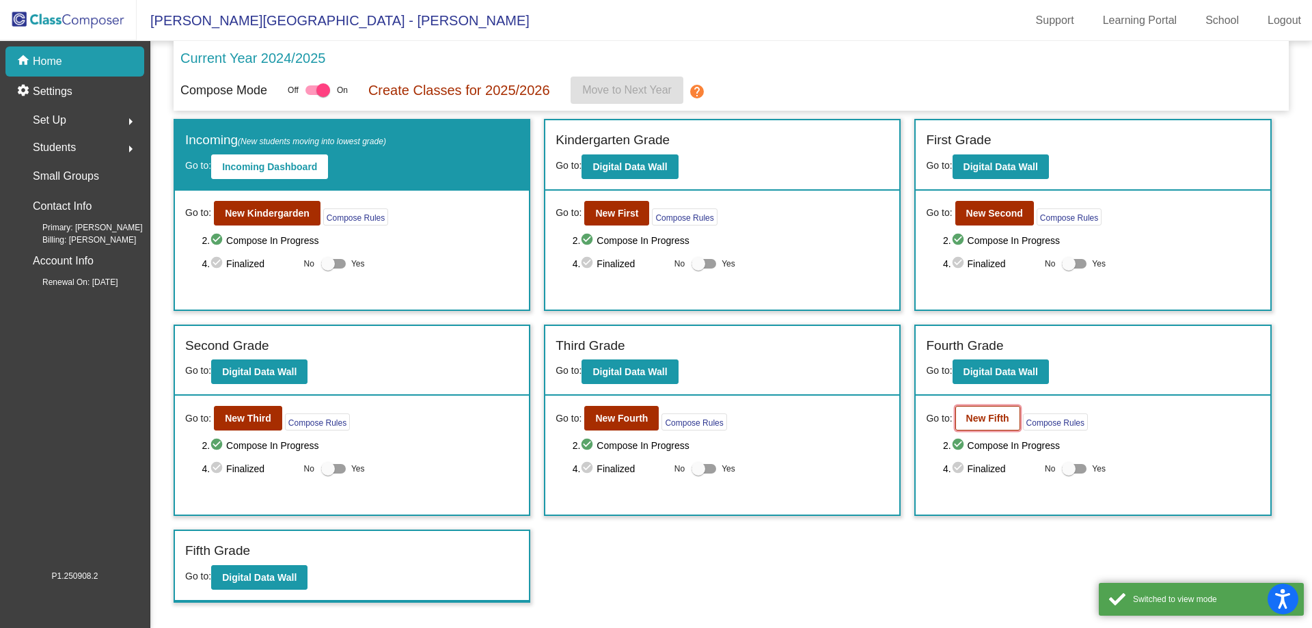
click at [985, 414] on b "New Fifth" at bounding box center [987, 418] width 43 height 11
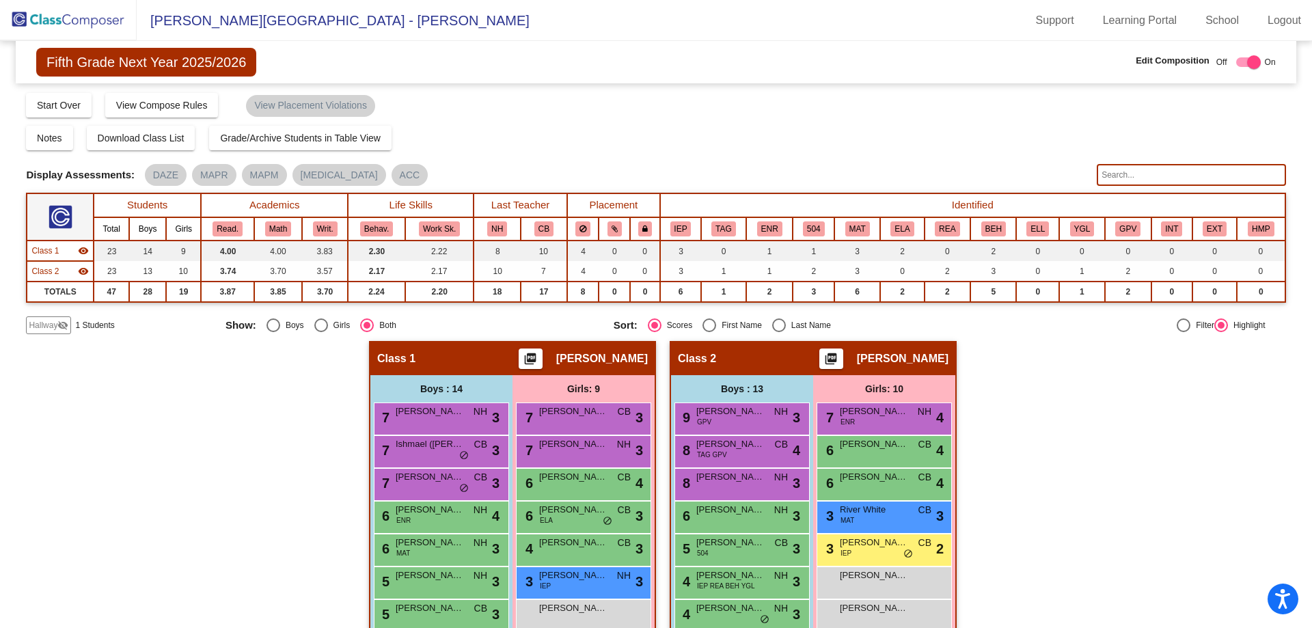
click at [46, 328] on span "Hallway" at bounding box center [43, 325] width 29 height 12
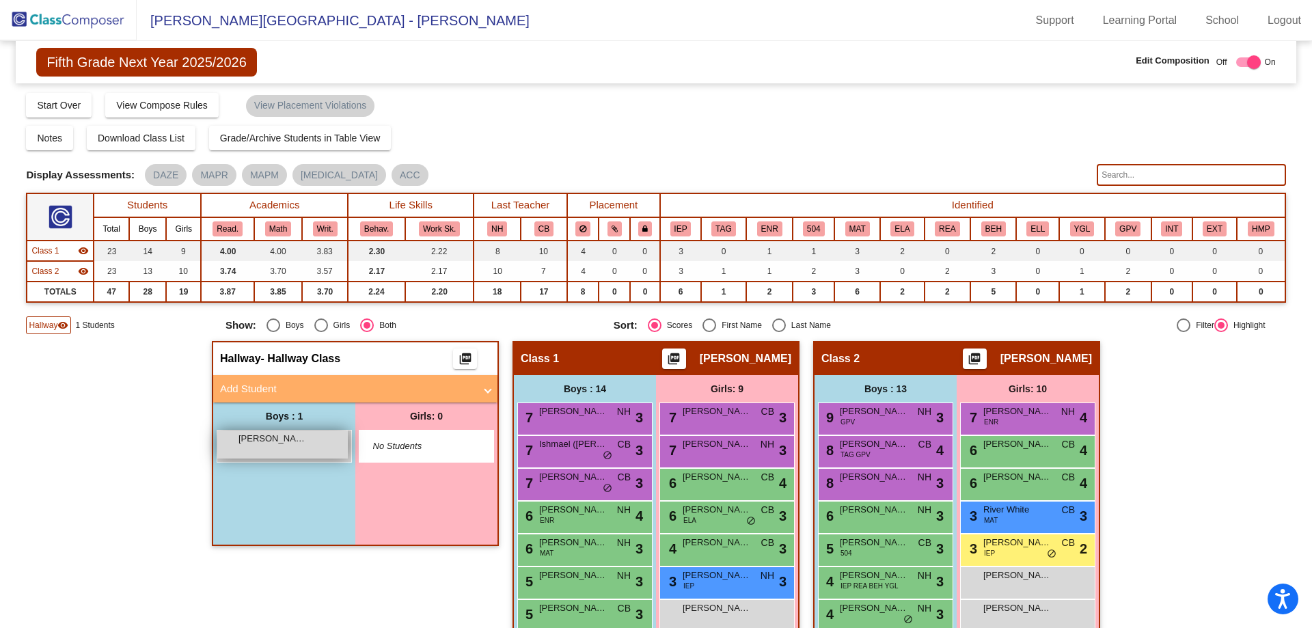
click at [281, 443] on span "[PERSON_NAME]" at bounding box center [273, 439] width 68 height 14
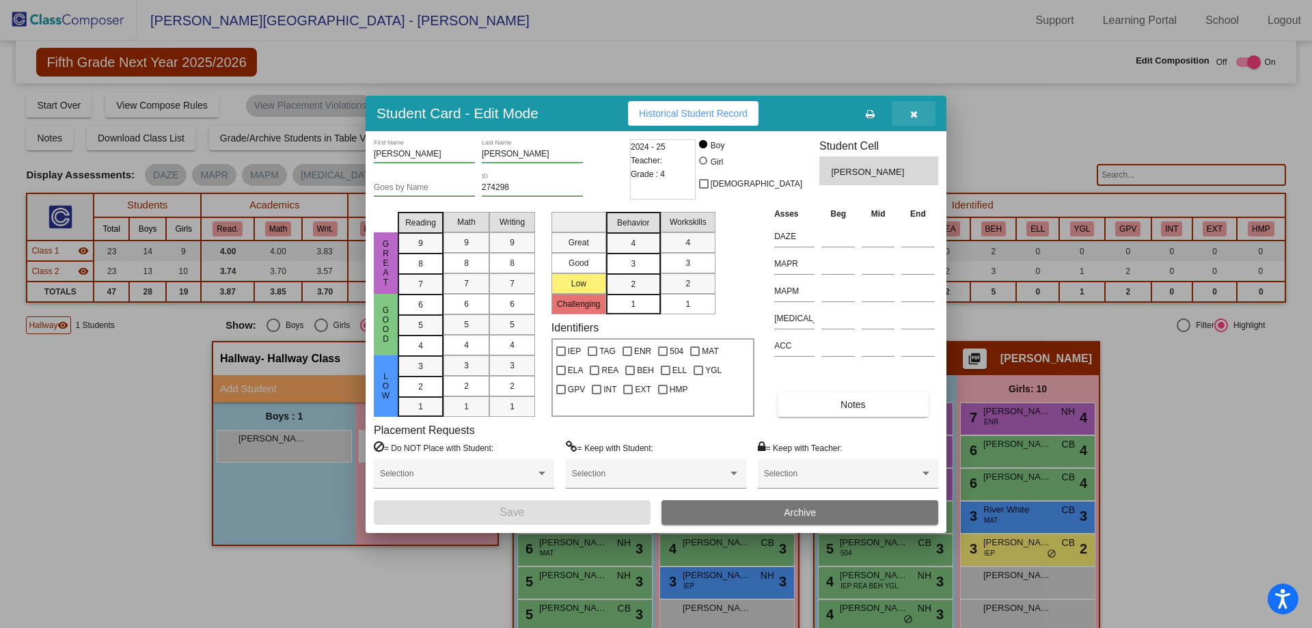
click at [908, 115] on button "button" at bounding box center [914, 113] width 44 height 25
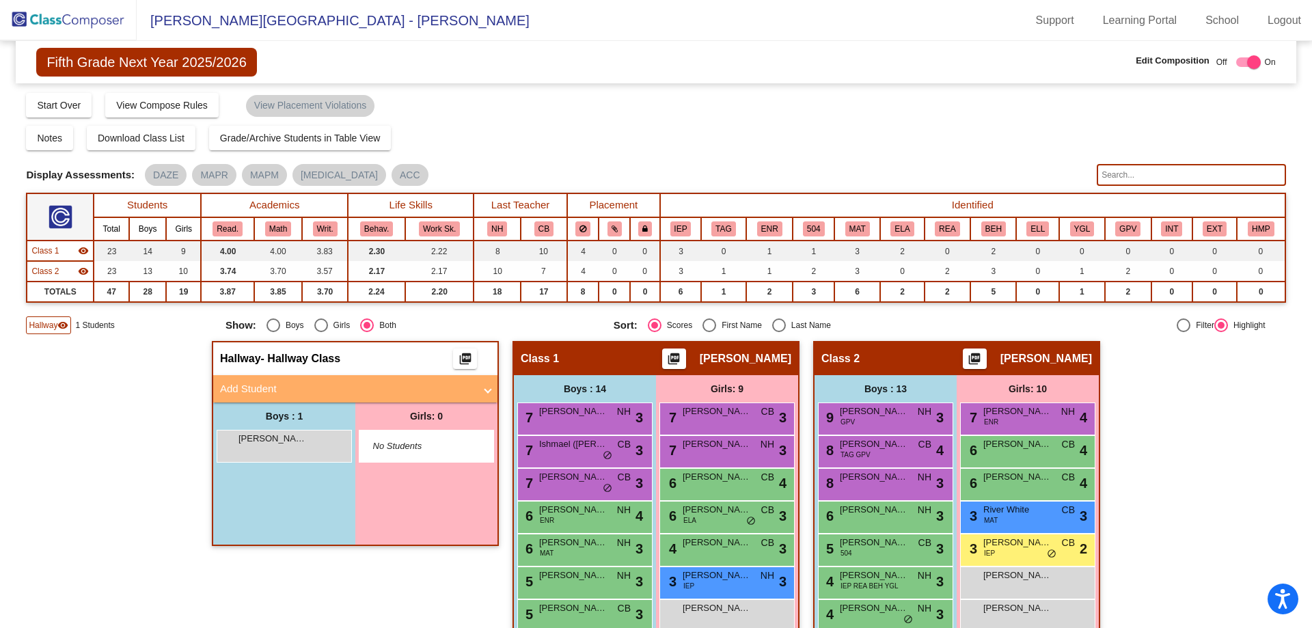
click at [244, 384] on mat-panel-title "Add Student" at bounding box center [347, 389] width 254 height 16
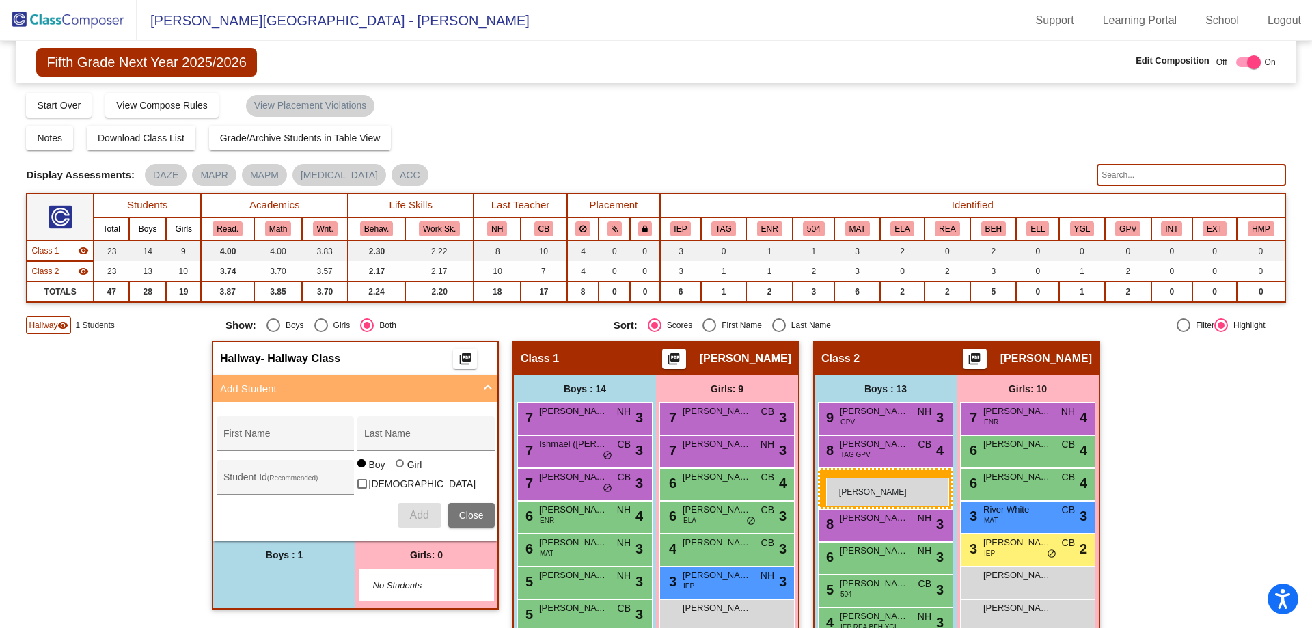
drag, startPoint x: 289, startPoint y: 581, endPoint x: 826, endPoint y: 478, distance: 547.0
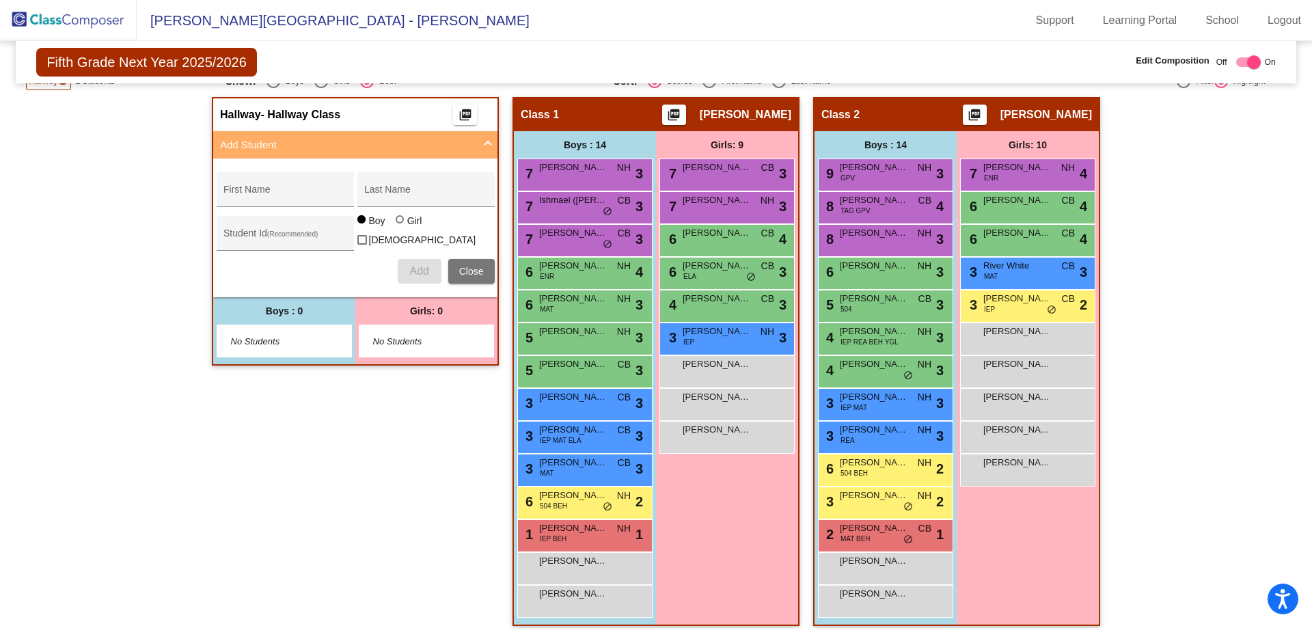
scroll to position [256, 0]
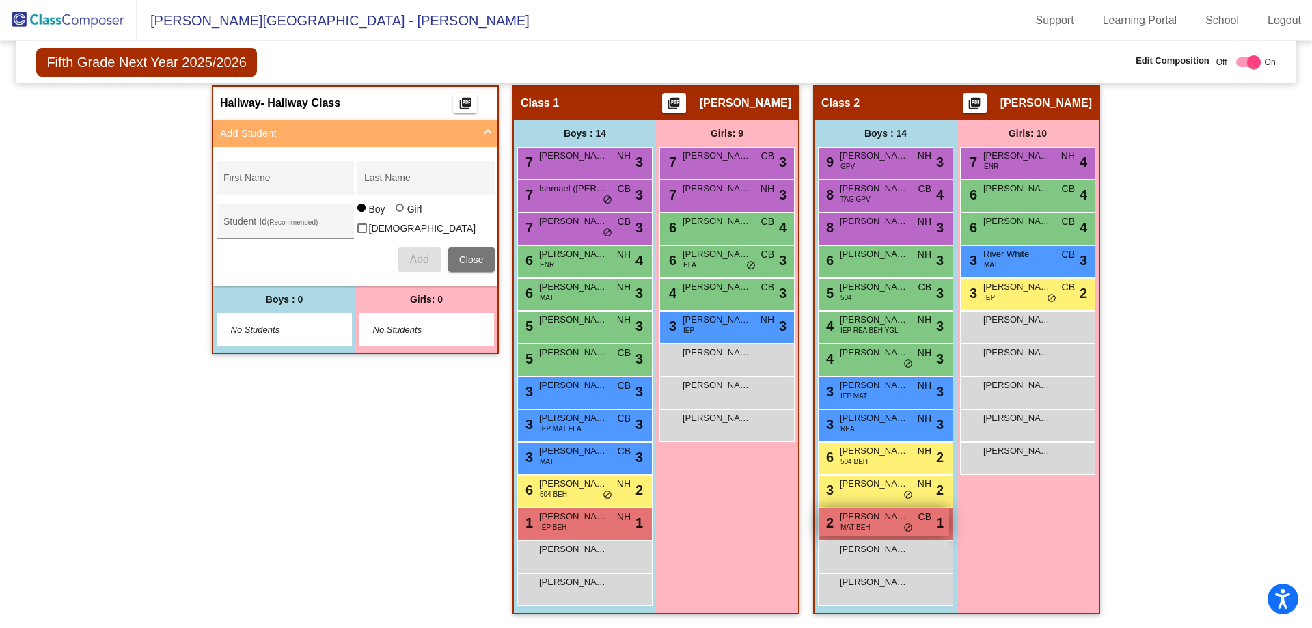
click at [864, 519] on span "[PERSON_NAME]" at bounding box center [874, 517] width 68 height 14
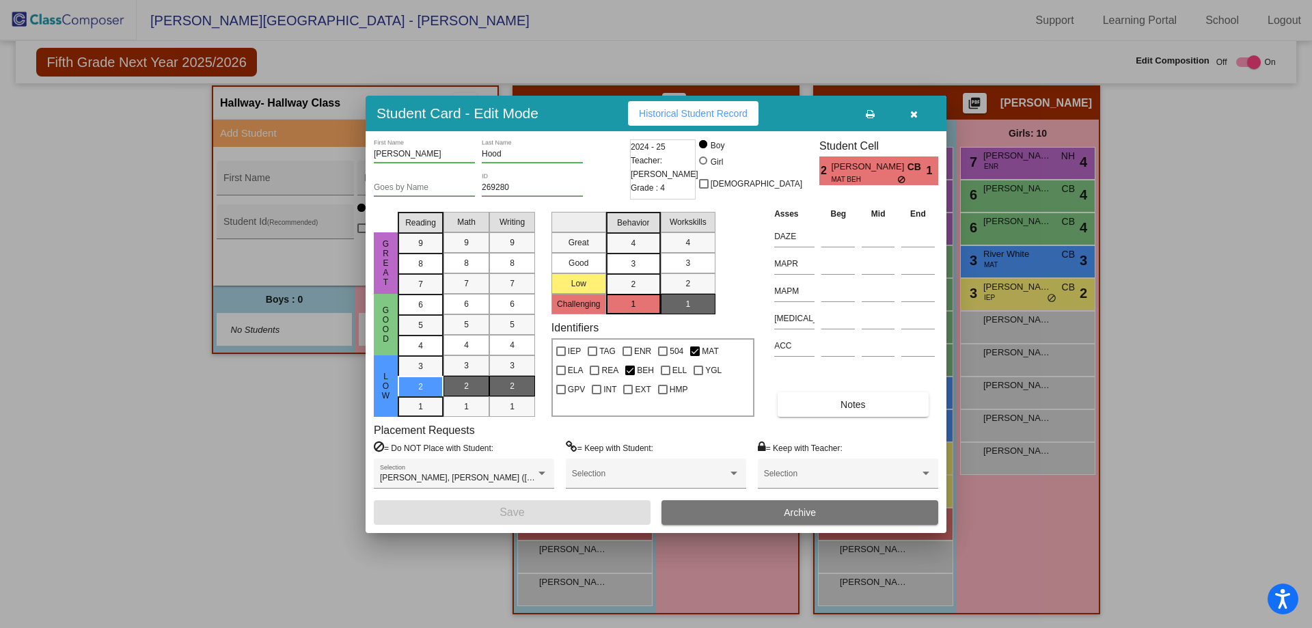
click at [914, 113] on icon "button" at bounding box center [914, 114] width 8 height 10
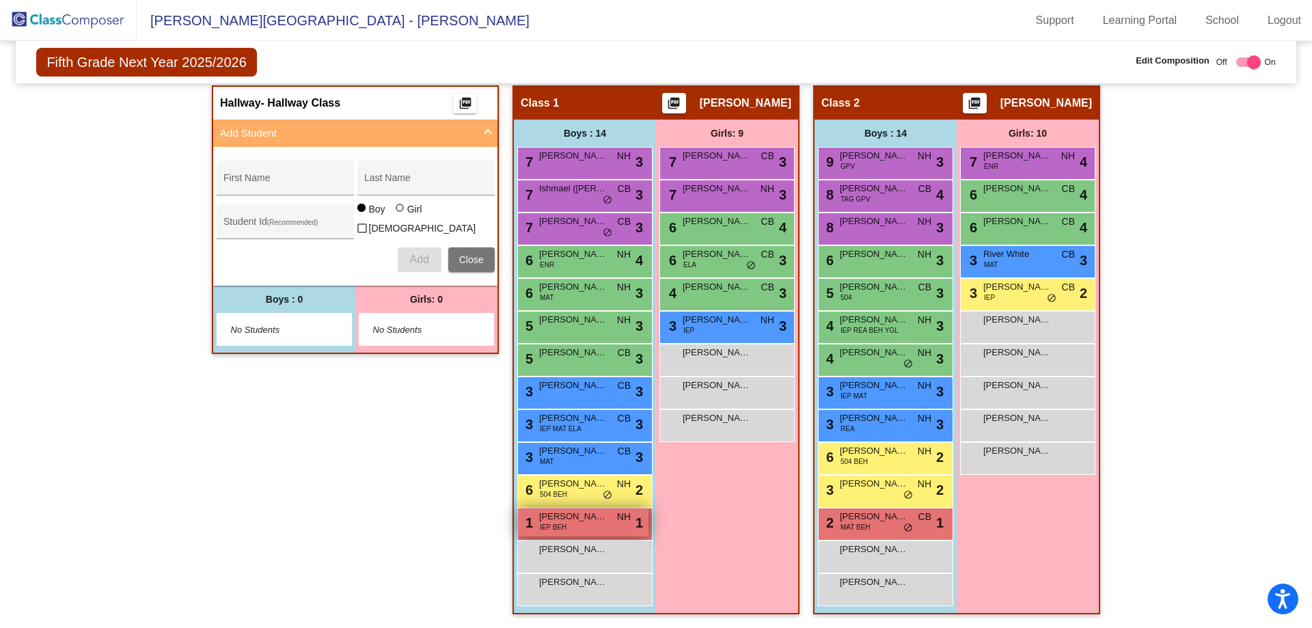
click at [557, 526] on span "IEP BEH" at bounding box center [553, 527] width 27 height 10
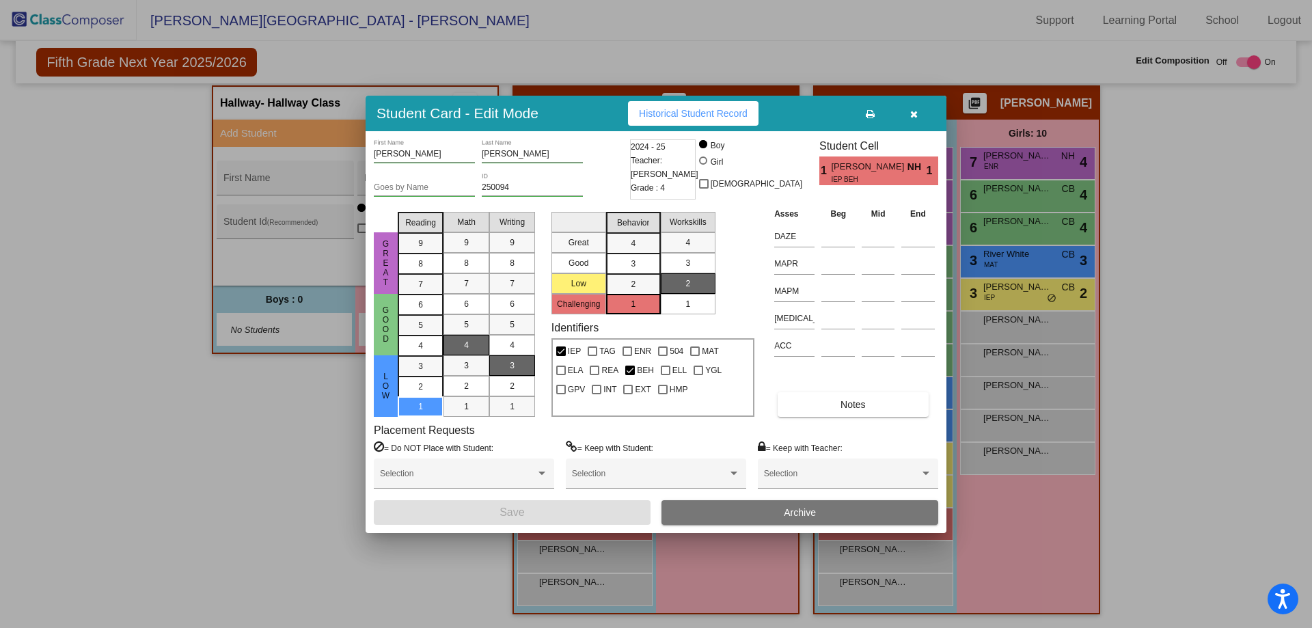
click at [915, 113] on icon "button" at bounding box center [914, 114] width 8 height 10
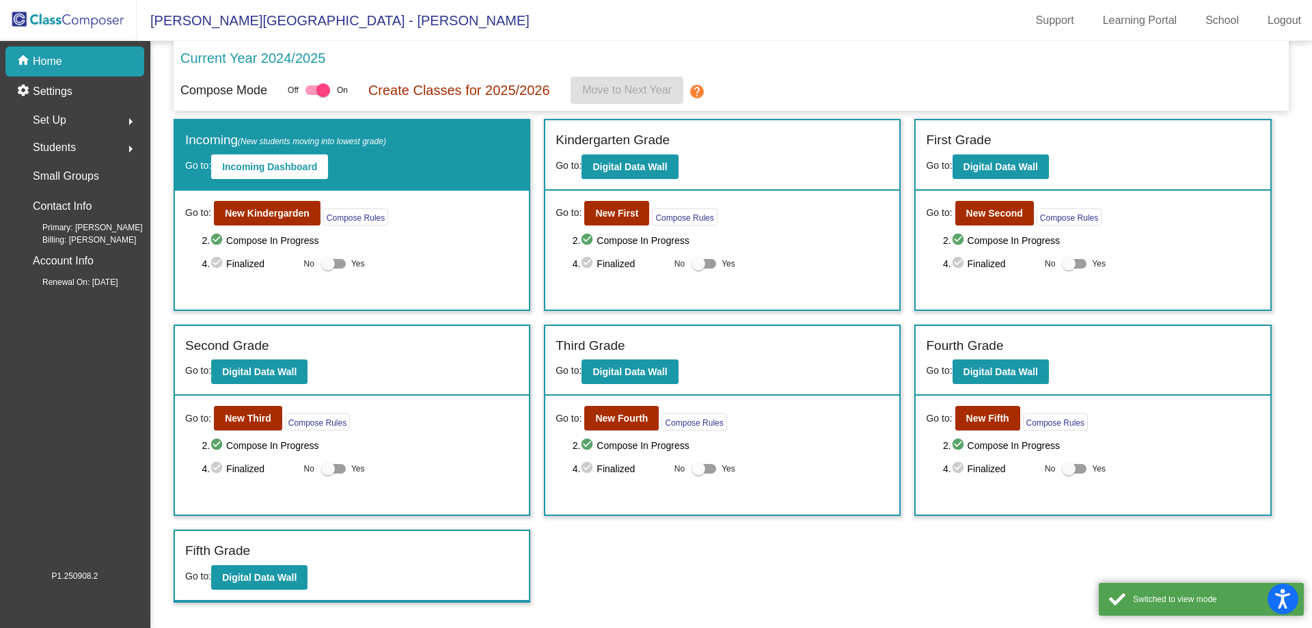
click at [55, 57] on p "Home" at bounding box center [47, 61] width 29 height 16
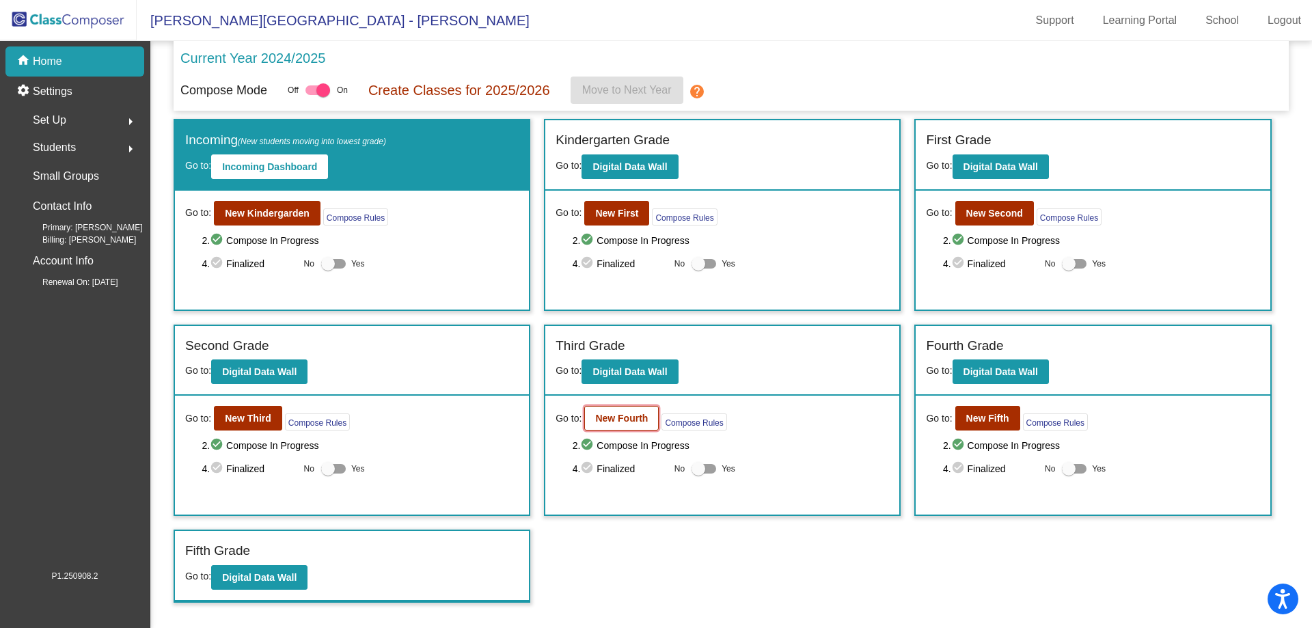
click at [623, 421] on b "New Fourth" at bounding box center [621, 418] width 53 height 11
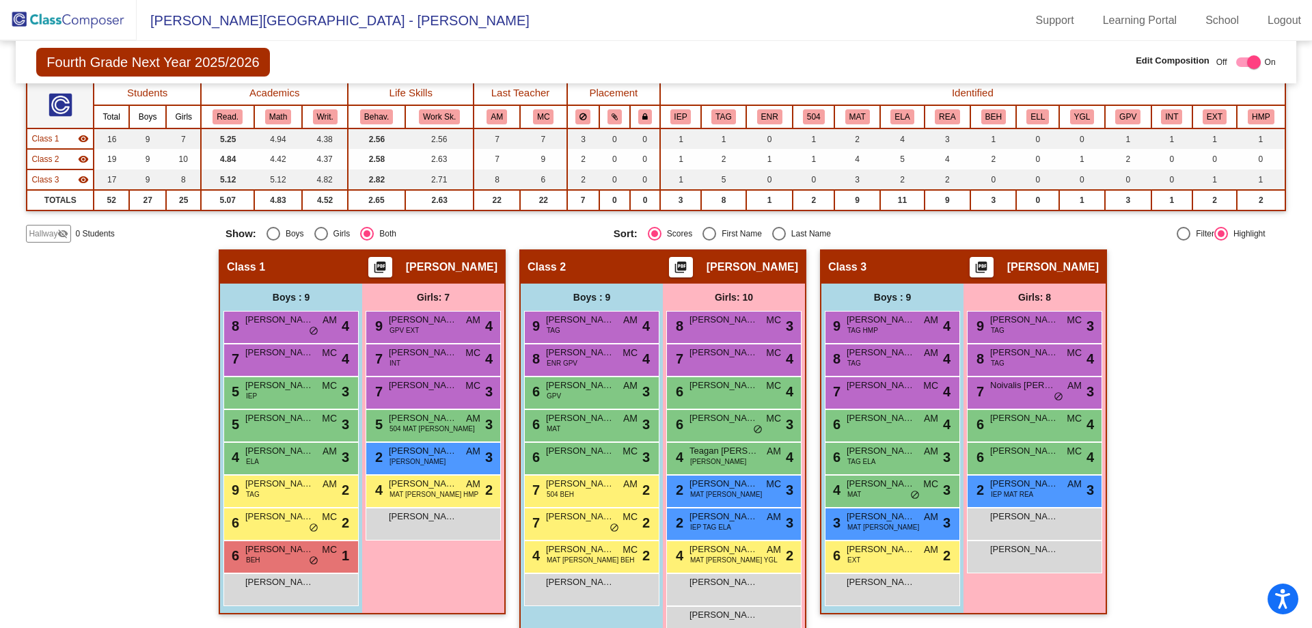
scroll to position [145, 0]
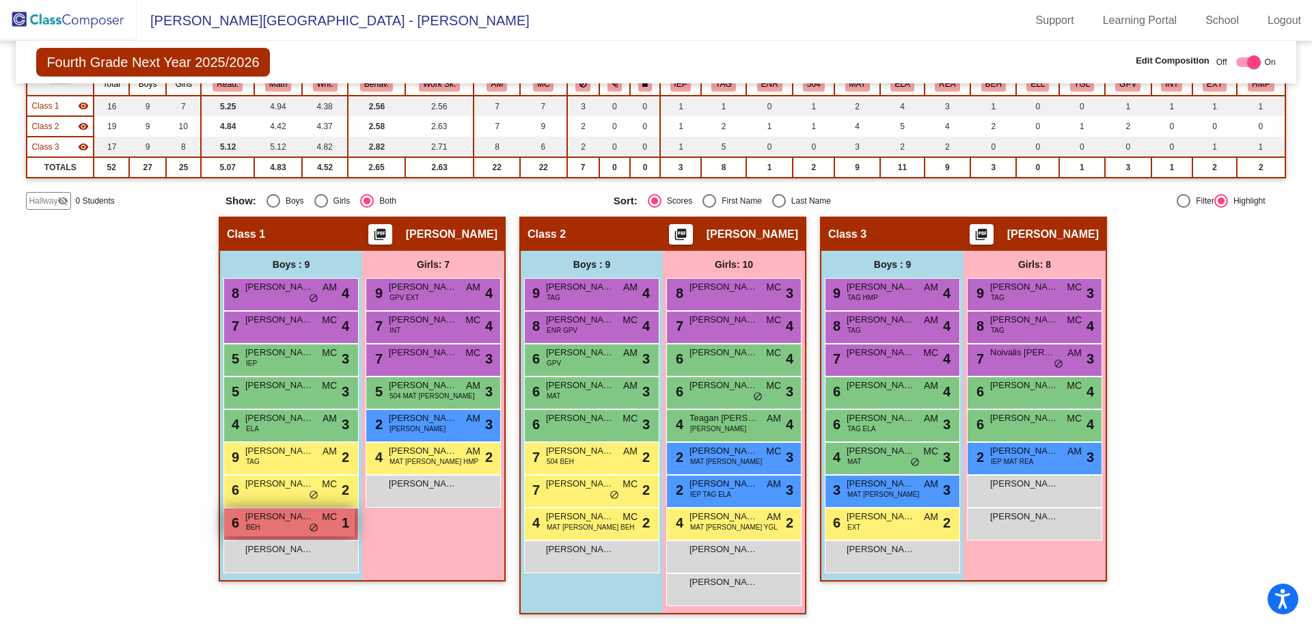
click at [277, 519] on span "[PERSON_NAME]" at bounding box center [279, 517] width 68 height 14
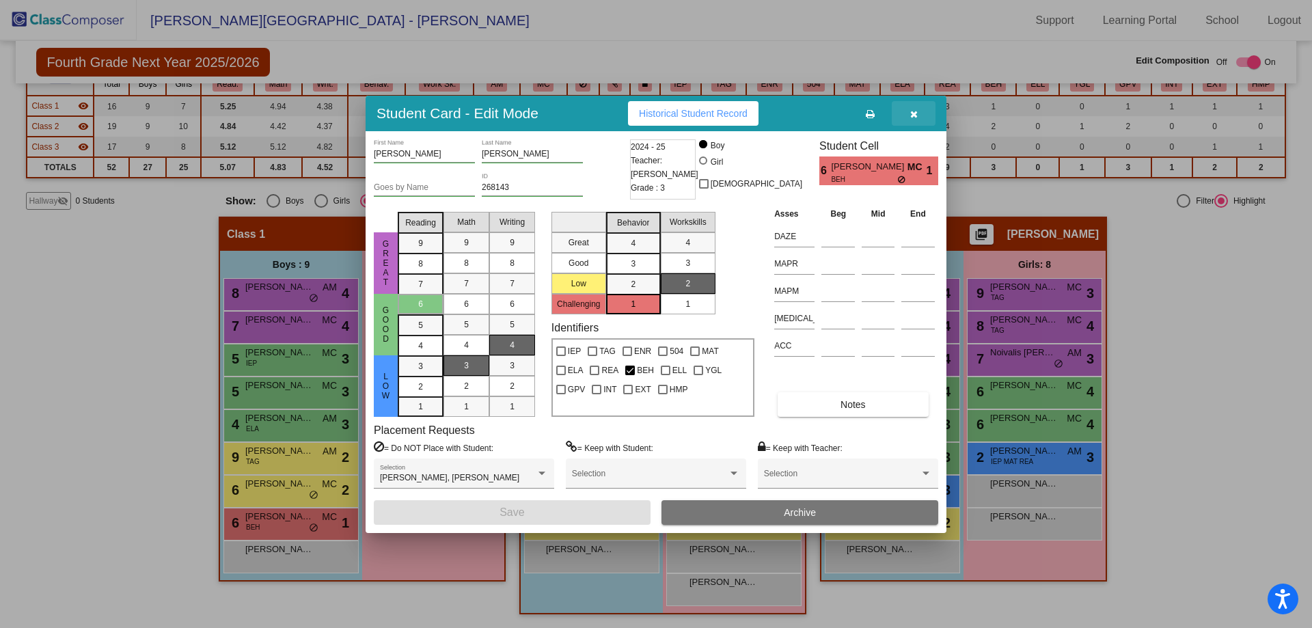
click at [917, 110] on icon "button" at bounding box center [914, 114] width 8 height 10
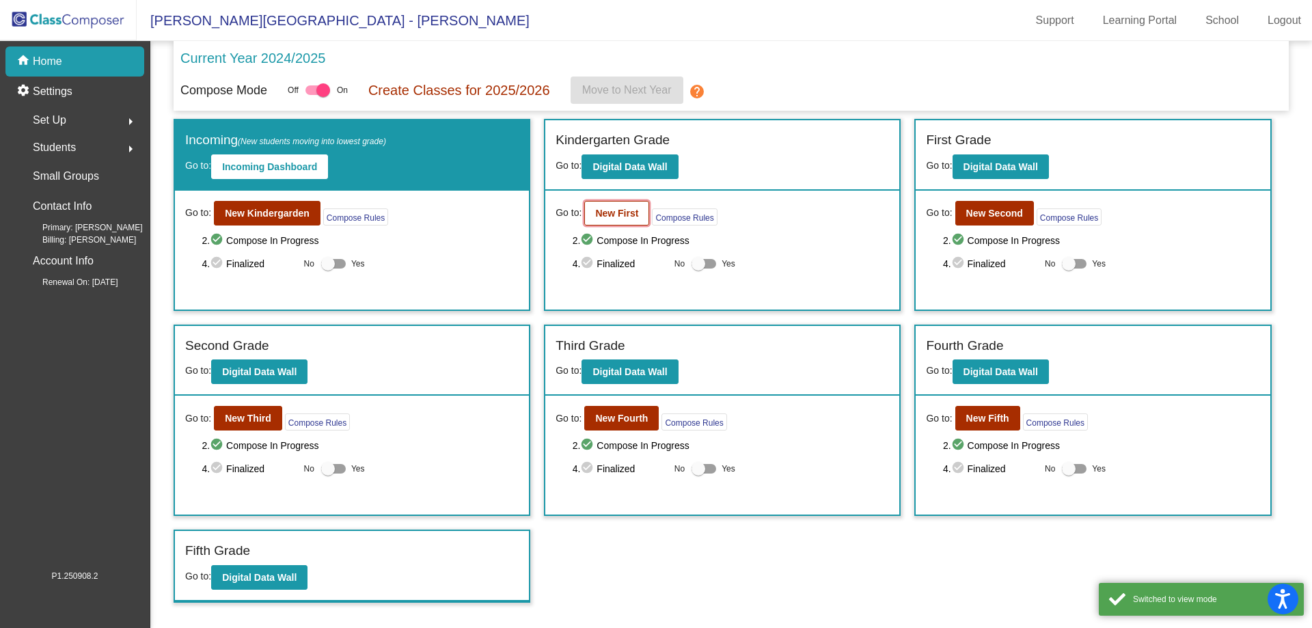
click at [614, 219] on b "New First" at bounding box center [616, 213] width 43 height 11
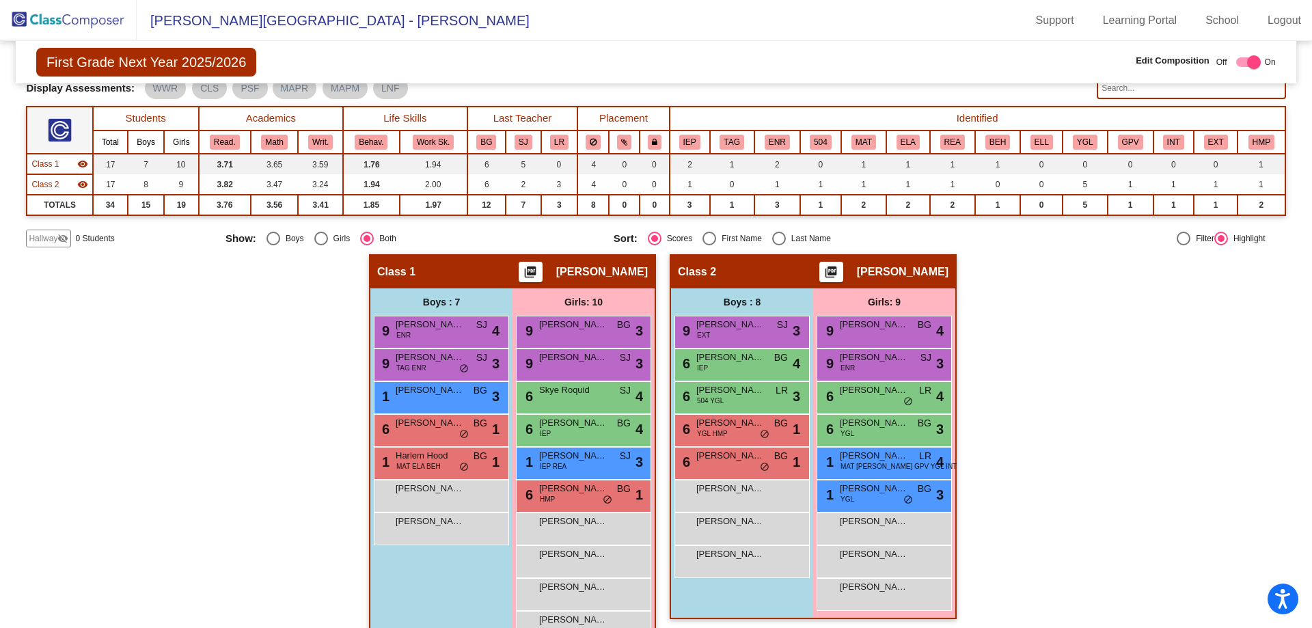
scroll to position [124, 0]
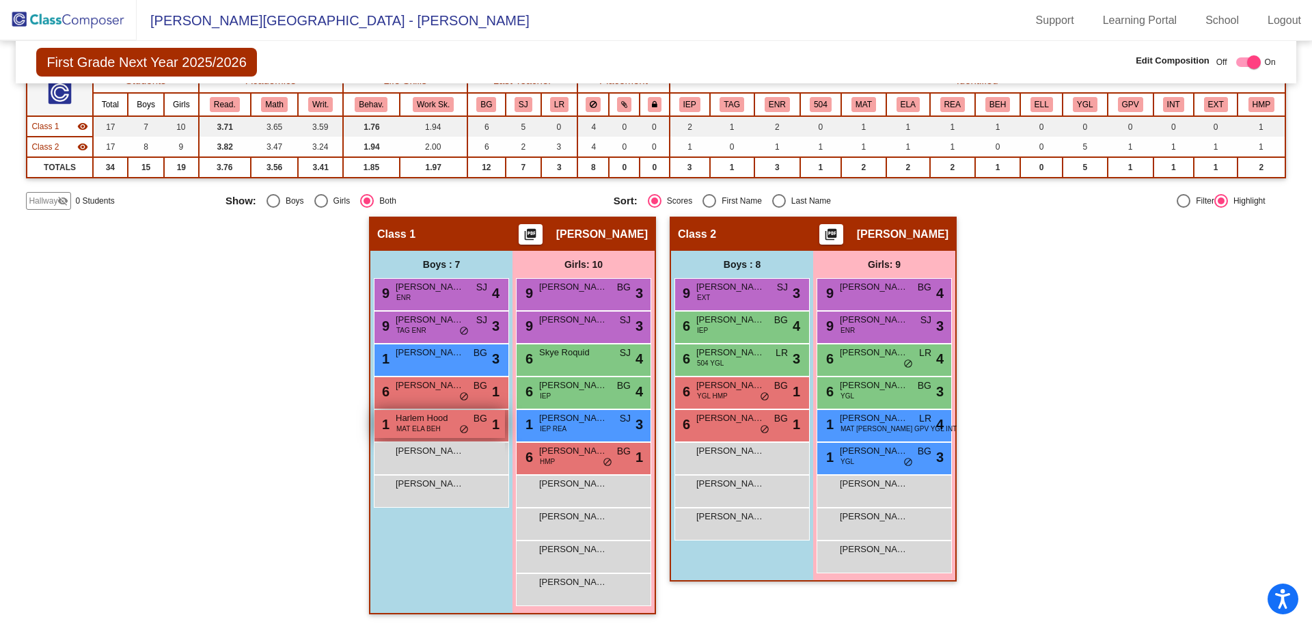
click at [417, 420] on span "Harlem Hood" at bounding box center [430, 418] width 68 height 14
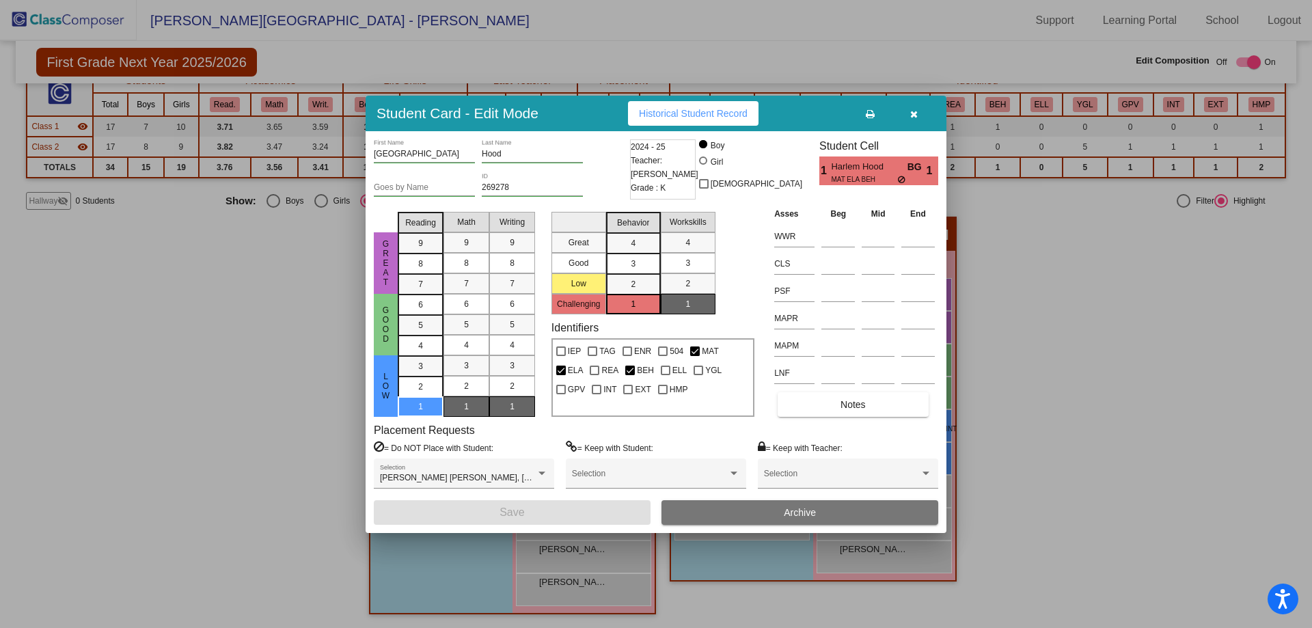
click at [913, 109] on icon "button" at bounding box center [914, 114] width 8 height 10
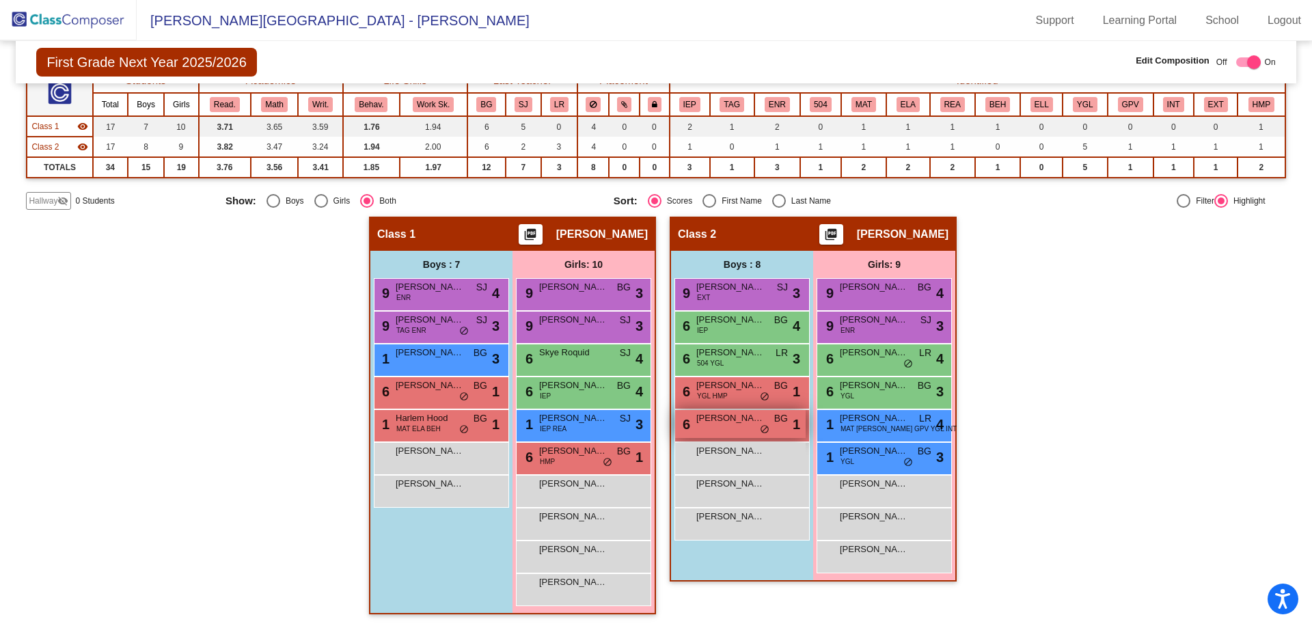
click at [711, 422] on span "[PERSON_NAME] [PERSON_NAME]" at bounding box center [730, 418] width 68 height 14
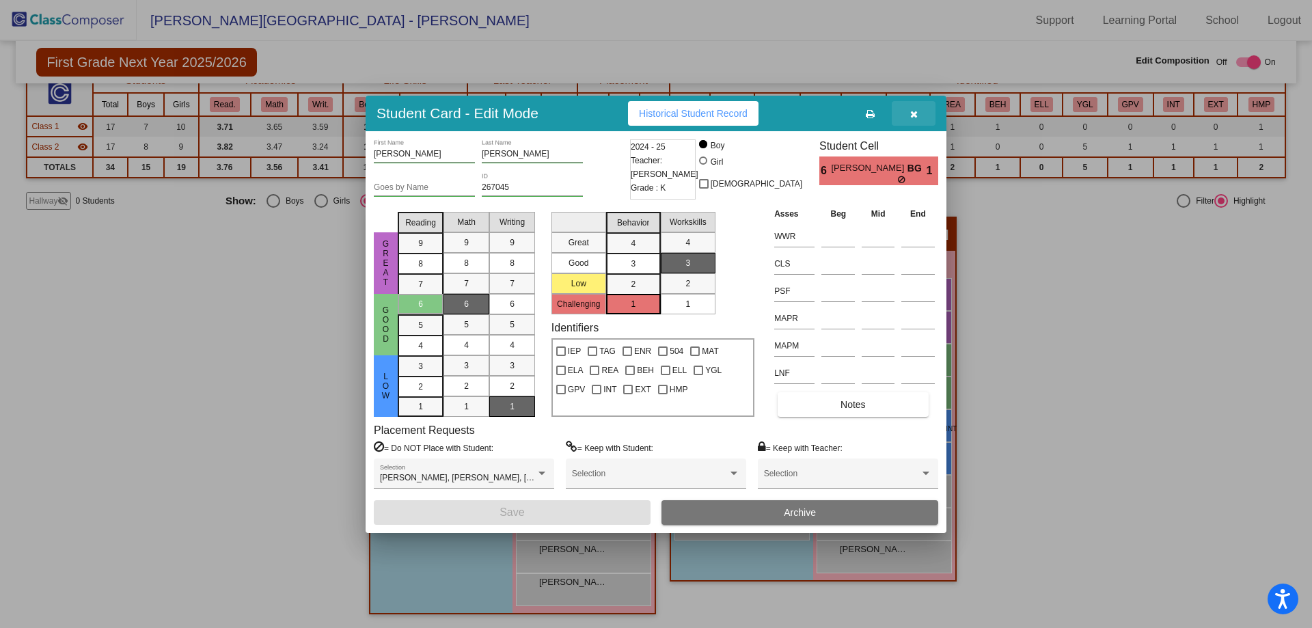
click at [914, 113] on icon "button" at bounding box center [914, 114] width 8 height 10
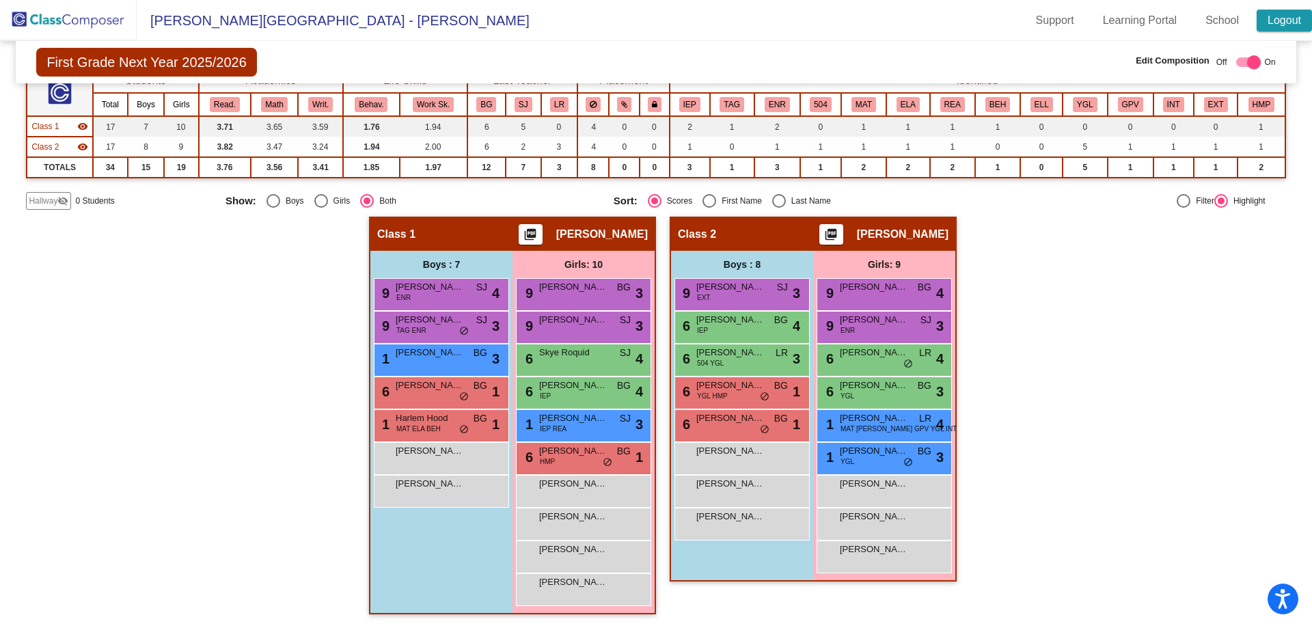
click at [1279, 10] on link "Logout" at bounding box center [1284, 21] width 55 height 22
